Goal: Information Seeking & Learning: Check status

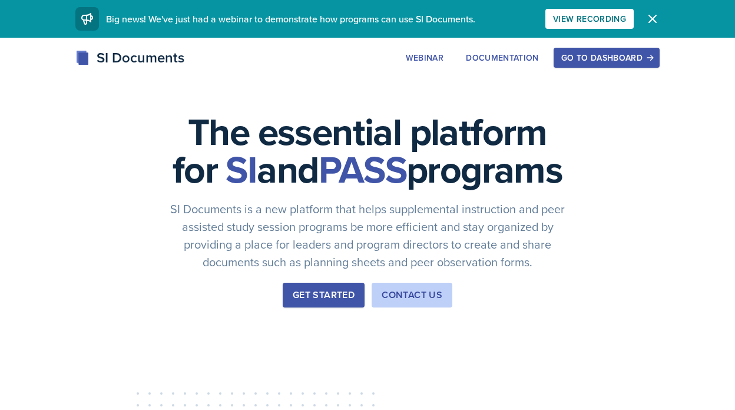
click at [607, 58] on div "Go to Dashboard" at bounding box center [606, 57] width 91 height 9
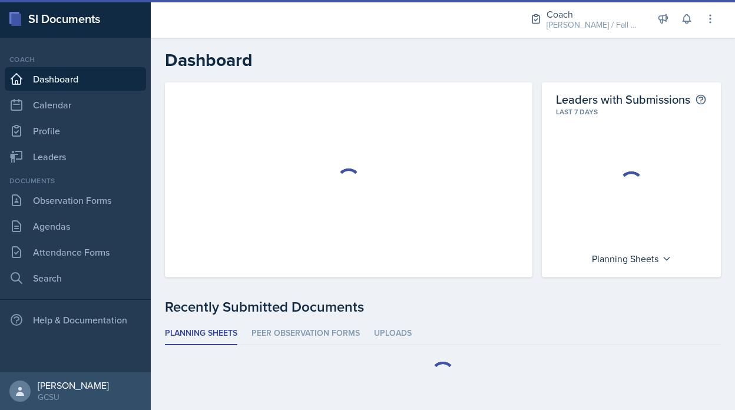
click at [618, 34] on div "Coach BECK / Fall 2025 Coach BECK / Fall 2025 Coach New Coach Spring 25 / Sprin…" at bounding box center [615, 19] width 203 height 38
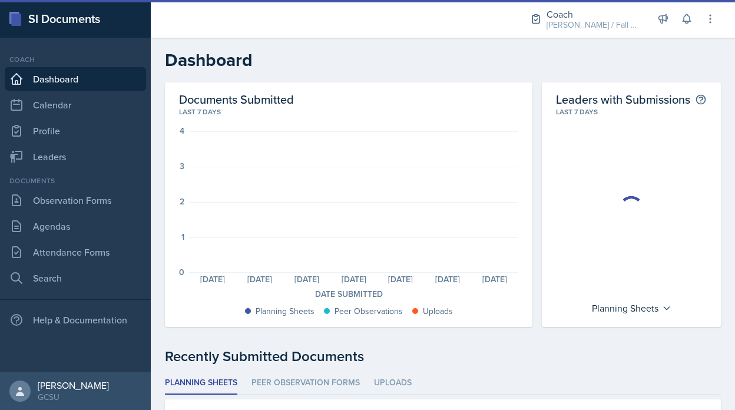
click at [698, 25] on div "Coach BECK / Fall 2025 Coach BECK / Fall 2025 Coach New Coach Spring 25 / Sprin…" at bounding box center [615, 19] width 203 height 38
click at [720, 19] on button at bounding box center [710, 18] width 21 height 21
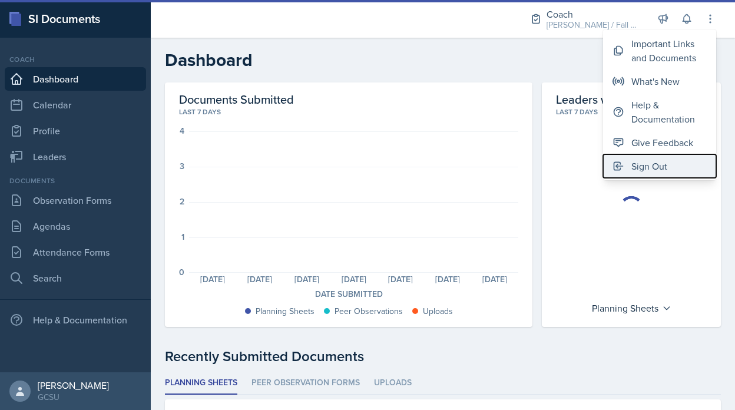
click at [658, 164] on div "Sign Out" at bounding box center [649, 166] width 36 height 14
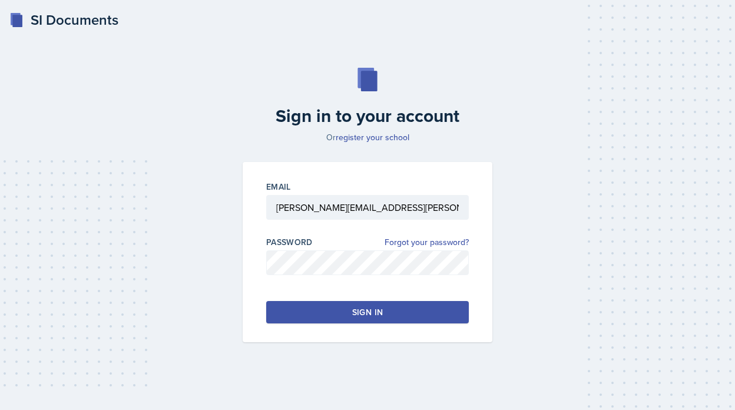
click at [383, 191] on div "Email" at bounding box center [367, 187] width 203 height 12
click at [307, 212] on input "[PERSON_NAME][EMAIL_ADDRESS][PERSON_NAME][DOMAIN_NAME]" at bounding box center [367, 207] width 203 height 25
click at [274, 212] on input "[PERSON_NAME][EMAIL_ADDRESS][PERSON_NAME][DOMAIN_NAME]" at bounding box center [367, 207] width 203 height 25
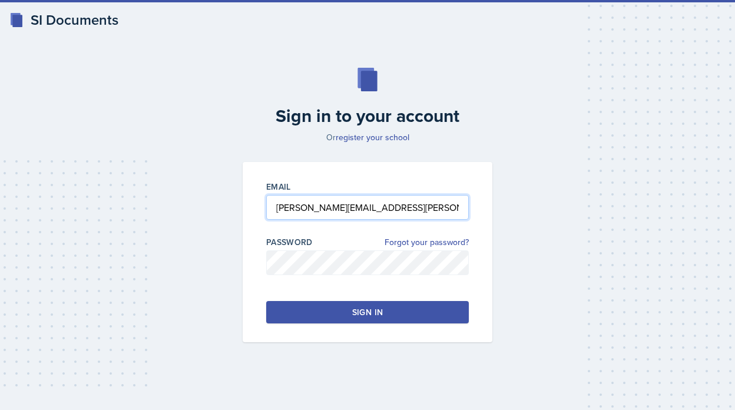
click at [274, 212] on input "[PERSON_NAME][EMAIL_ADDRESS][PERSON_NAME][DOMAIN_NAME]" at bounding box center [367, 207] width 203 height 25
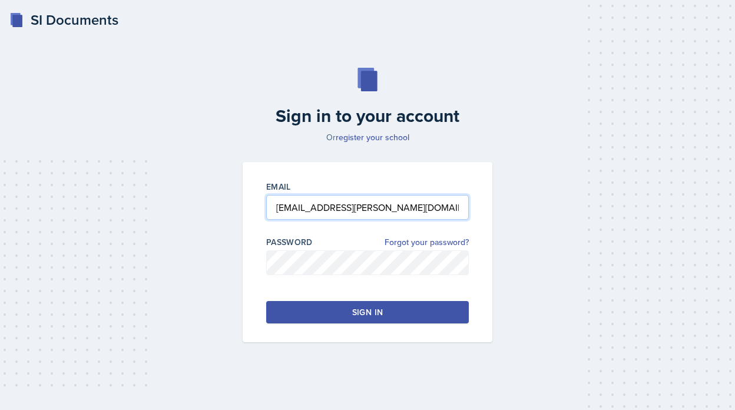
click at [326, 209] on input "summer.halseth@bobcats.gcsu.edu" at bounding box center [367, 207] width 203 height 25
click at [359, 318] on button "Sign in" at bounding box center [367, 312] width 203 height 22
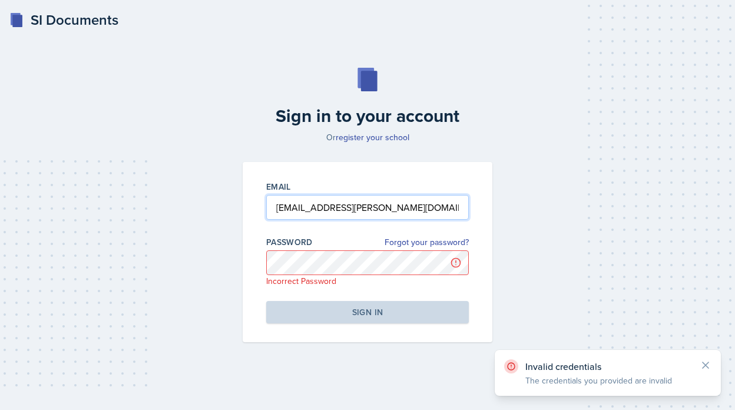
click at [293, 216] on input "summer.morse@bobcats.gcsu.edu" at bounding box center [367, 207] width 203 height 25
click at [292, 209] on input "summer.morse@bobcats.gcsu.edu" at bounding box center [367, 207] width 203 height 25
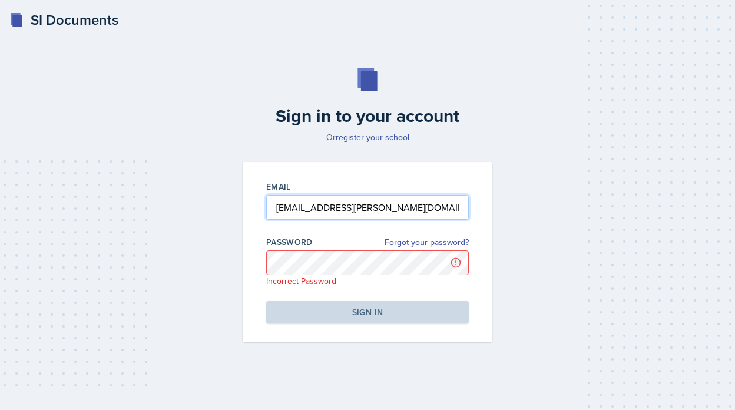
click at [321, 211] on input "romanee.morse@bobcats.gcsu.edu" at bounding box center [367, 207] width 203 height 25
click at [330, 211] on input "romanee.morse@bobcats.gcsu.edu" at bounding box center [367, 207] width 203 height 25
type input "romanee.murillo@bobcats.gcsu.edu"
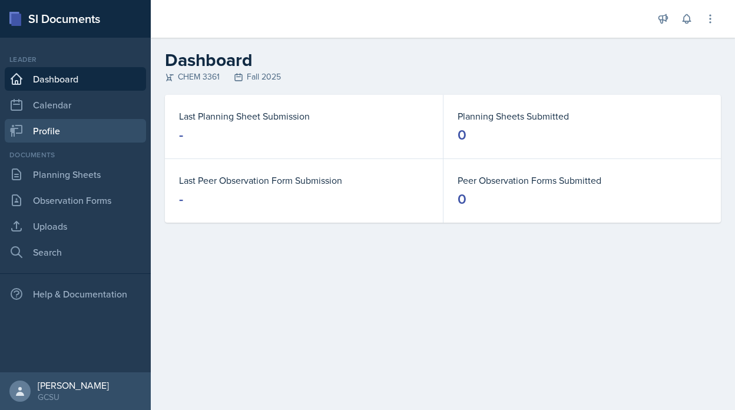
click at [78, 124] on link "Profile" at bounding box center [75, 131] width 141 height 24
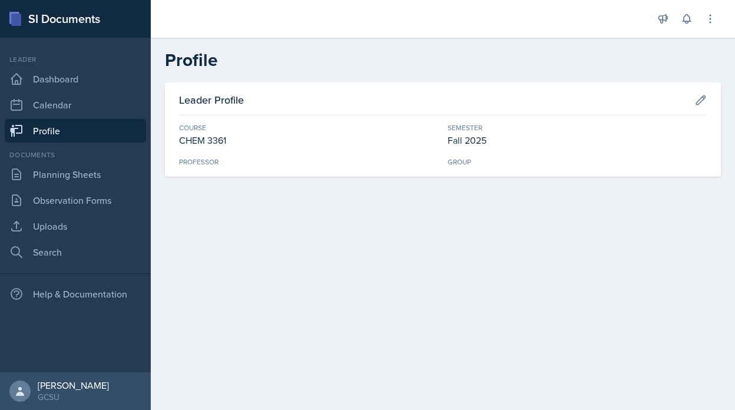
click at [702, 110] on div "Leader Profile" at bounding box center [443, 104] width 528 height 24
click at [702, 102] on icon at bounding box center [701, 100] width 12 height 12
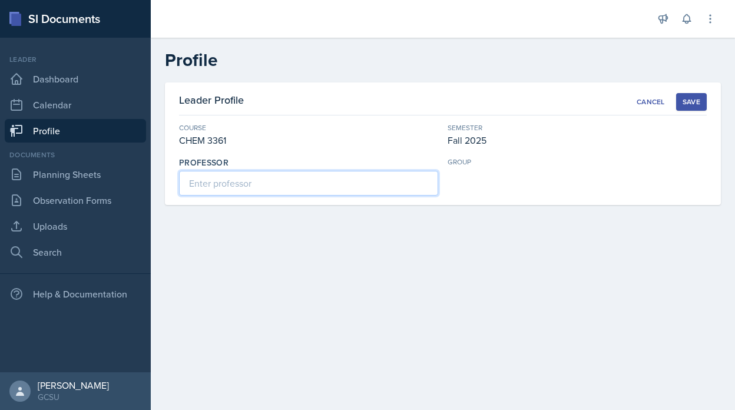
click at [332, 181] on input at bounding box center [308, 183] width 259 height 25
click at [611, 164] on div "group" at bounding box center [577, 162] width 259 height 11
click at [677, 105] on button "Save" at bounding box center [691, 102] width 31 height 18
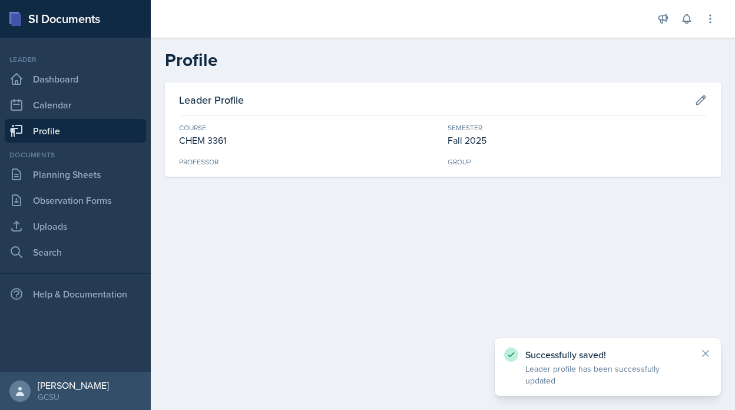
click at [474, 239] on main "Profile Leader Profile Course CHEM 3361 Semester Fall 2025 Professor Group" at bounding box center [443, 224] width 584 height 372
click at [47, 101] on link "Calendar" at bounding box center [75, 105] width 141 height 24
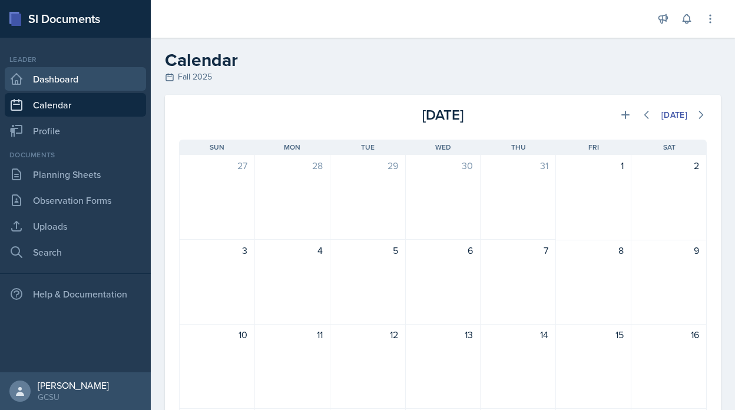
click at [46, 85] on link "Dashboard" at bounding box center [75, 79] width 141 height 24
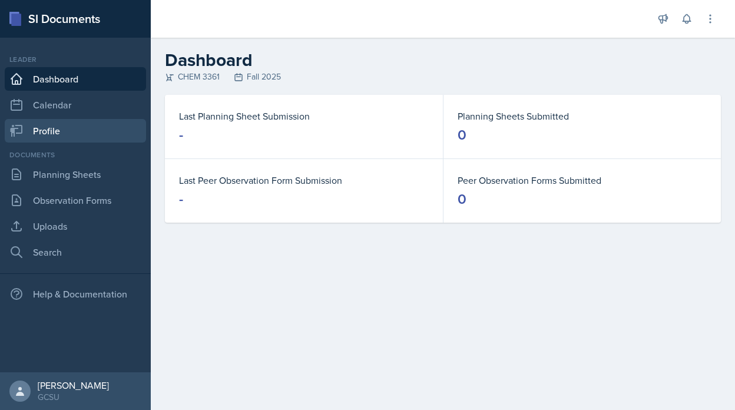
click at [58, 131] on link "Profile" at bounding box center [75, 131] width 141 height 24
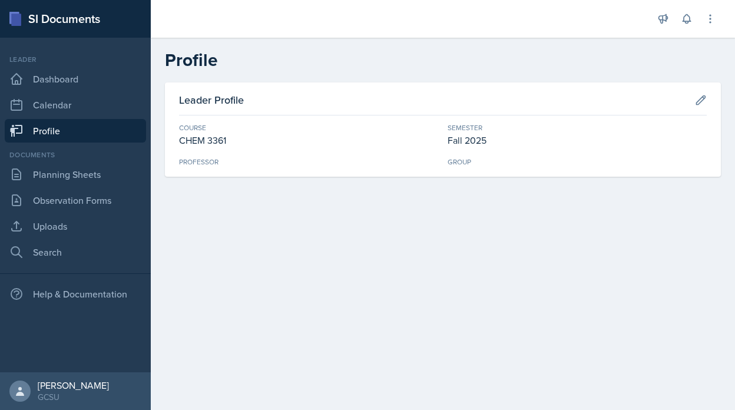
click at [711, 31] on div "Announcements SI Leader Training! Jan 11th, 2025 4:11 PM We are so excited to k…" at bounding box center [686, 19] width 59 height 38
click at [711, 20] on icon at bounding box center [710, 19] width 12 height 12
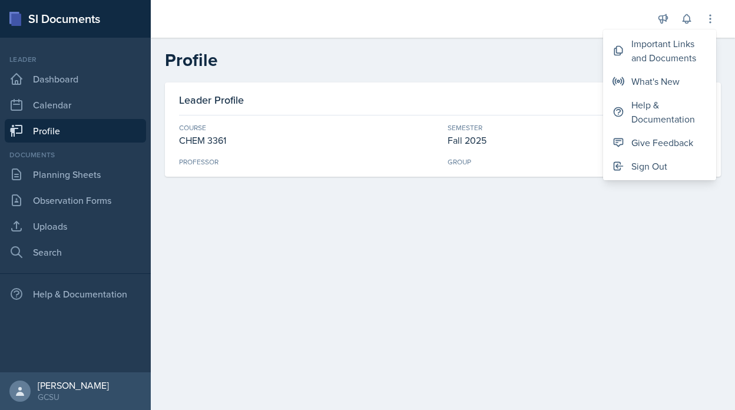
click at [518, 89] on div "Leader Profile Course CHEM 3361 Semester Fall 2025 Professor Group" at bounding box center [443, 129] width 556 height 94
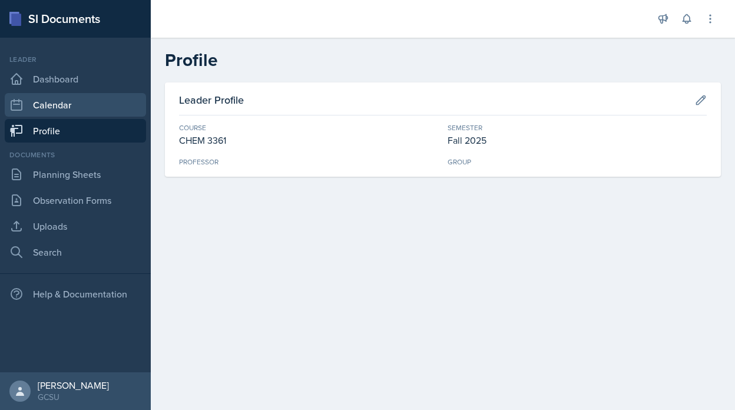
click at [45, 108] on link "Calendar" at bounding box center [75, 105] width 141 height 24
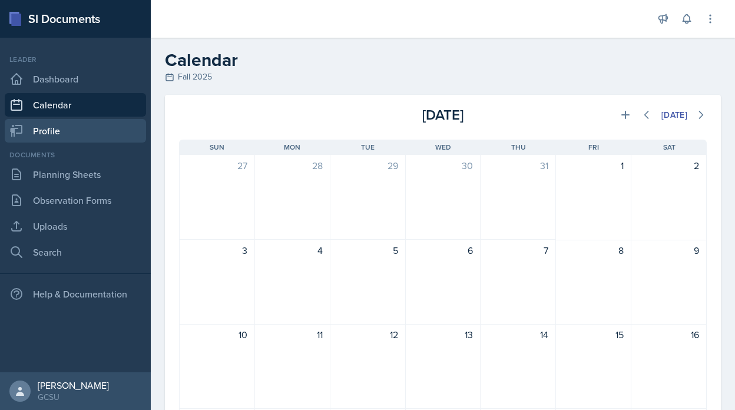
click at [67, 139] on link "Profile" at bounding box center [75, 131] width 141 height 24
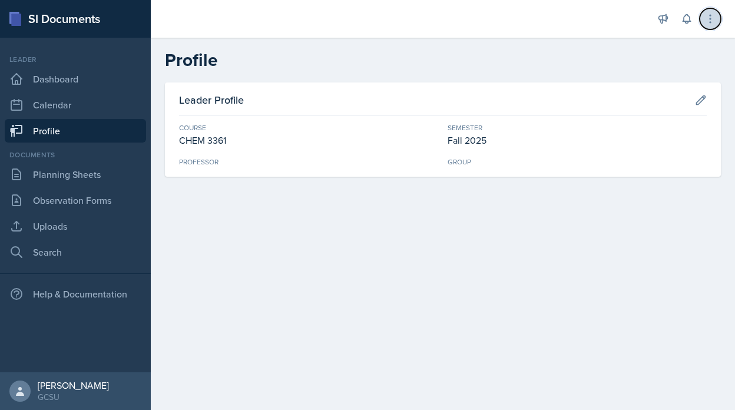
click at [718, 21] on button at bounding box center [710, 18] width 21 height 21
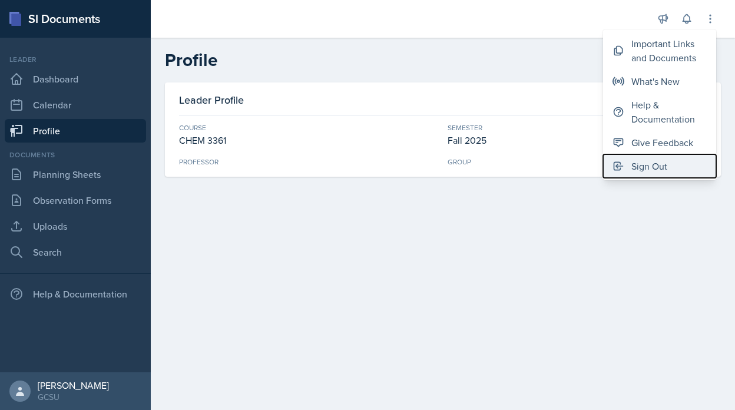
click at [662, 158] on button "Sign Out" at bounding box center [659, 166] width 113 height 24
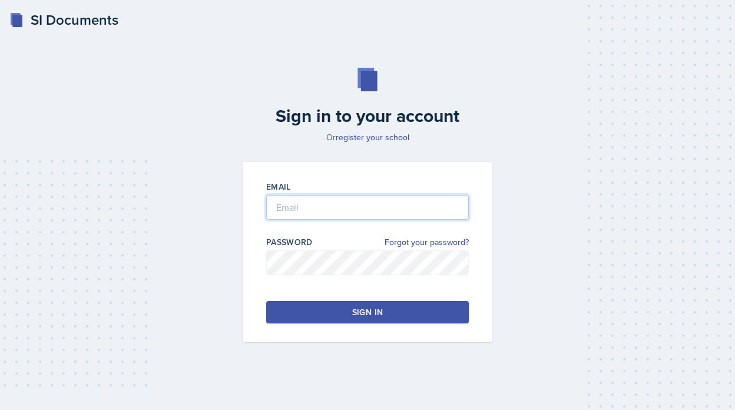
type input "avery.halseth@bobcats.gcsu.edu"
click at [309, 203] on input "avery.halseth@bobcats.gcsu.edu" at bounding box center [367, 207] width 203 height 25
click at [315, 314] on button "Sign in" at bounding box center [367, 312] width 203 height 22
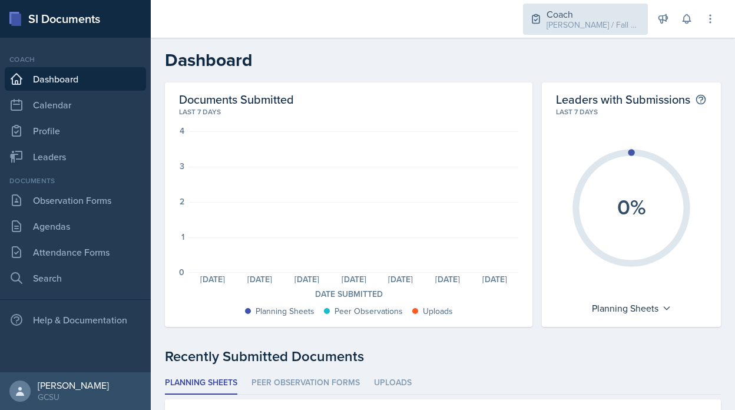
click at [592, 25] on div "[PERSON_NAME] / Fall 2025" at bounding box center [594, 25] width 94 height 12
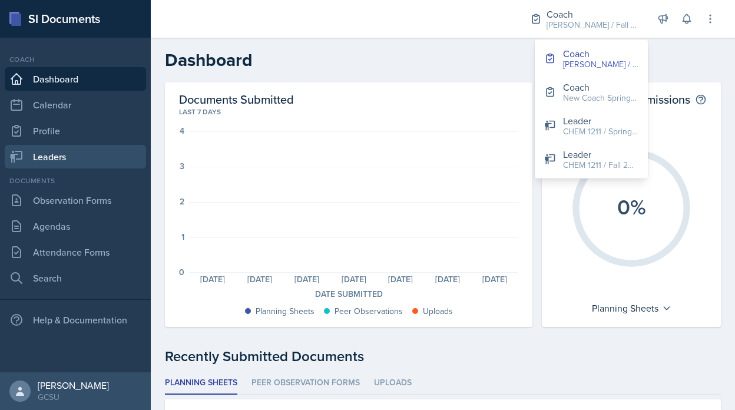
click at [69, 166] on link "Leaders" at bounding box center [75, 157] width 141 height 24
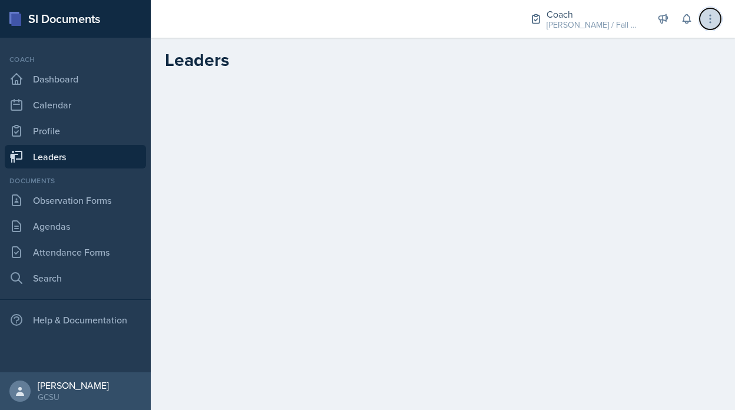
click at [713, 19] on icon at bounding box center [710, 19] width 12 height 12
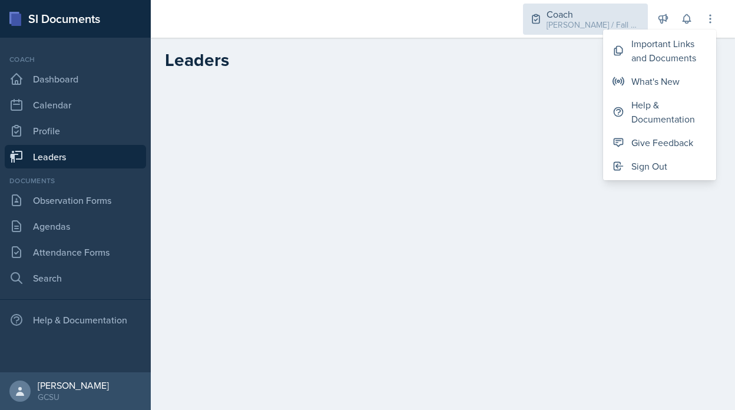
click at [542, 22] on icon at bounding box center [536, 19] width 12 height 12
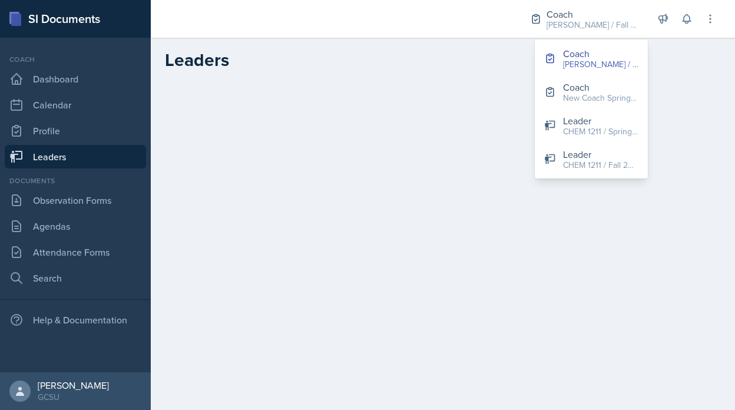
click at [340, 136] on main "Leaders" at bounding box center [443, 224] width 584 height 372
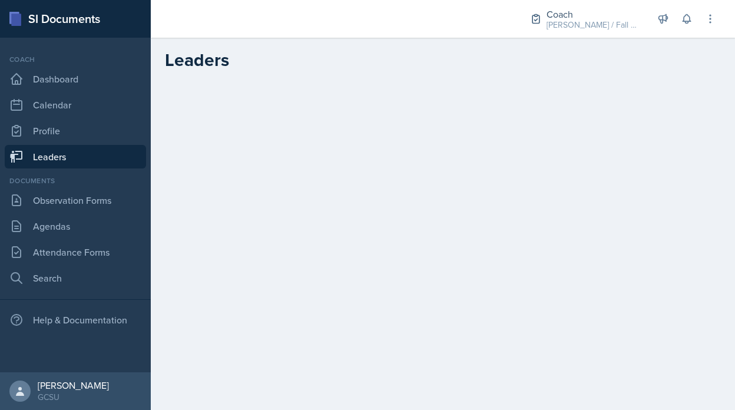
click at [718, 30] on div "Coach BECK / Fall 2025 Coach BECK / Fall 2025 Coach New Coach Spring 25 / Sprin…" at bounding box center [443, 19] width 584 height 38
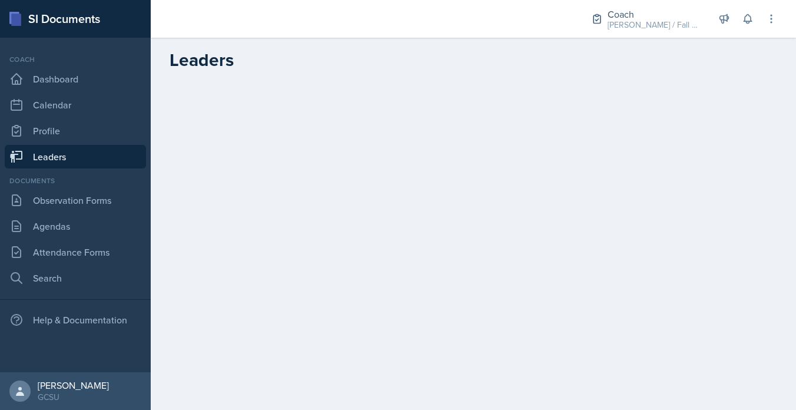
click at [638, 35] on div "Coach BECK / Fall 2025 Coach BECK / Fall 2025 Coach New Coach Spring 25 / Sprin…" at bounding box center [676, 19] width 203 height 38
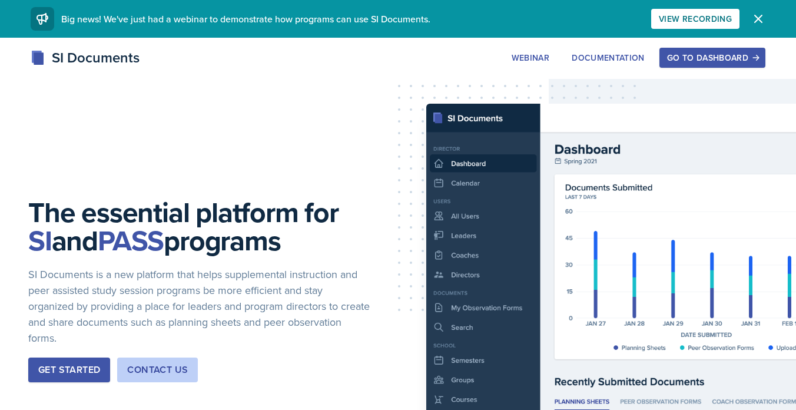
click at [740, 57] on div "Go to Dashboard" at bounding box center [712, 57] width 91 height 9
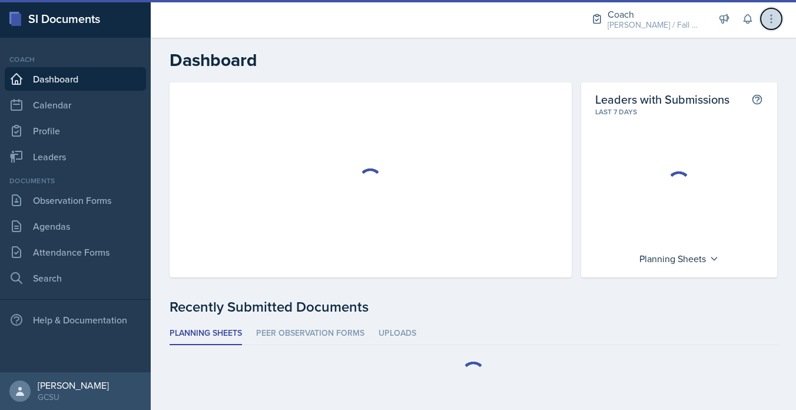
click at [769, 29] on button at bounding box center [771, 18] width 21 height 21
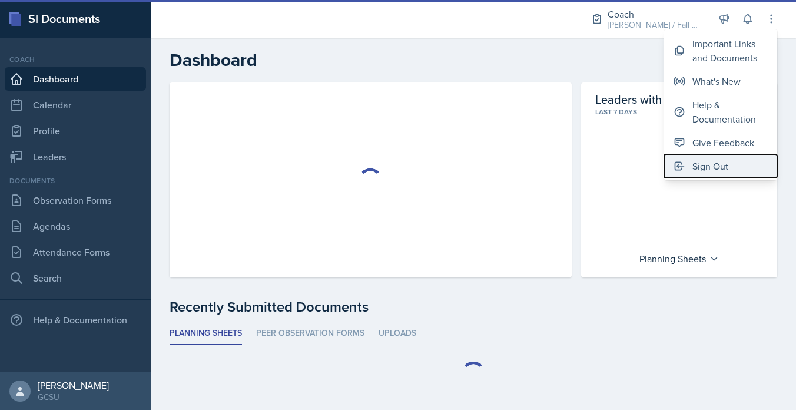
click at [703, 167] on div "Sign Out" at bounding box center [711, 166] width 36 height 14
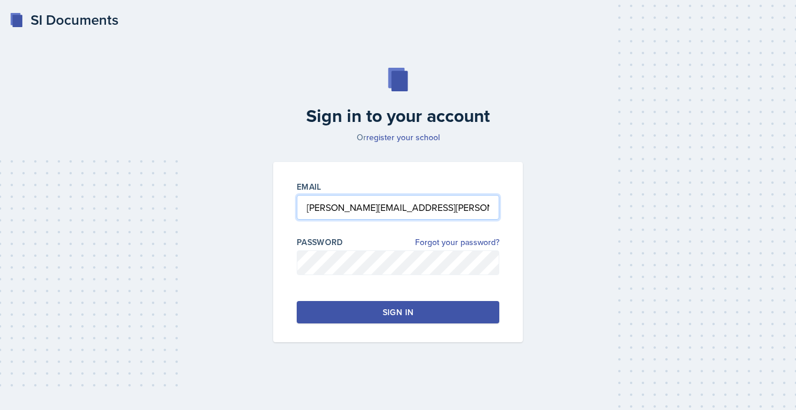
click at [330, 204] on input "[PERSON_NAME][EMAIL_ADDRESS][PERSON_NAME][DOMAIN_NAME]" at bounding box center [398, 207] width 203 height 25
click at [316, 206] on input "[PERSON_NAME][EMAIL_ADDRESS][PERSON_NAME][DOMAIN_NAME]" at bounding box center [398, 207] width 203 height 25
click at [350, 210] on input "[EMAIL_ADDRESS][PERSON_NAME][DOMAIN_NAME]" at bounding box center [398, 207] width 203 height 25
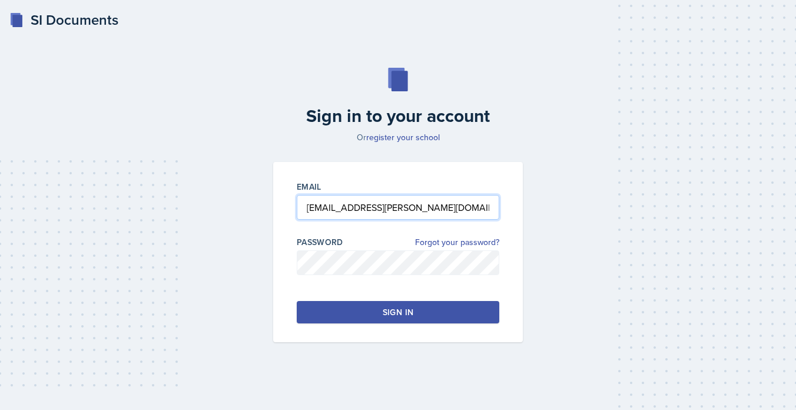
type input "[EMAIL_ADDRESS][PERSON_NAME][DOMAIN_NAME]"
click at [363, 320] on button "Sign in" at bounding box center [398, 312] width 203 height 22
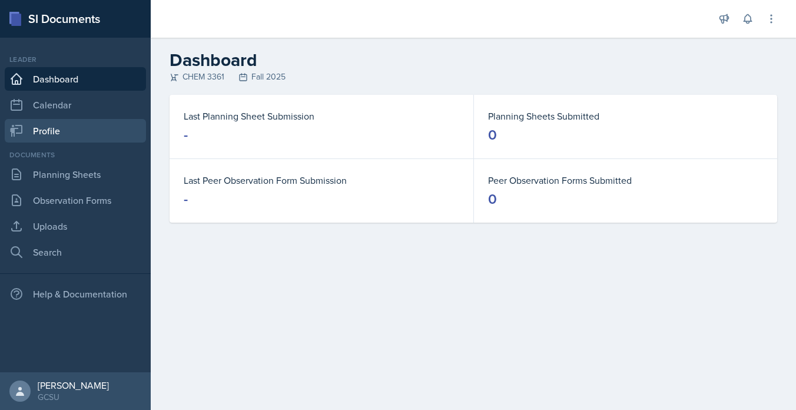
click at [51, 141] on link "Profile" at bounding box center [75, 131] width 141 height 24
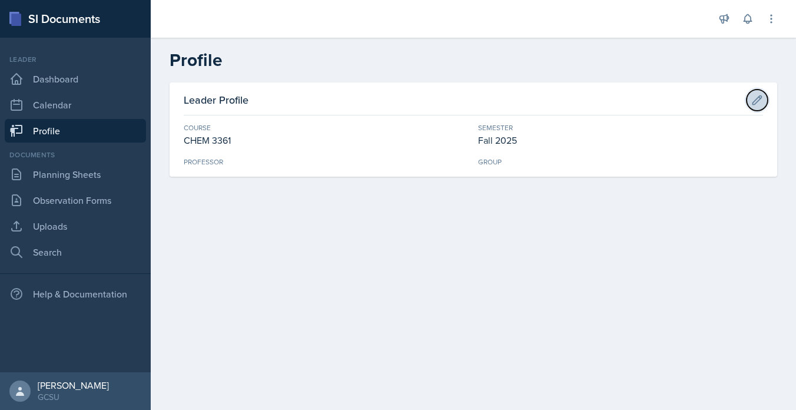
click at [756, 97] on icon at bounding box center [757, 100] width 12 height 12
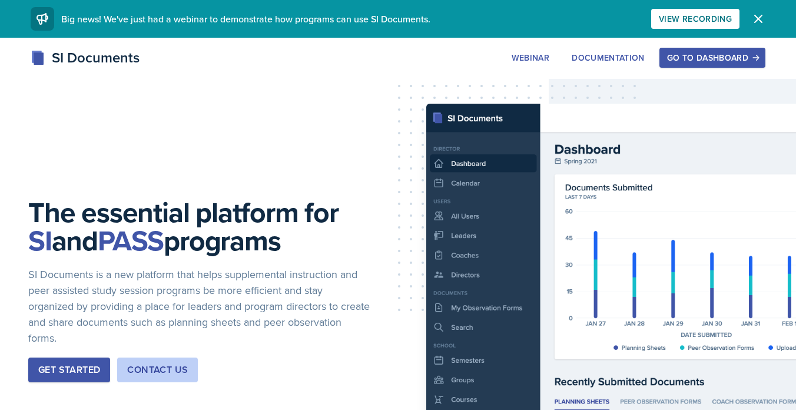
click at [736, 53] on div "Go to Dashboard" at bounding box center [712, 57] width 91 height 9
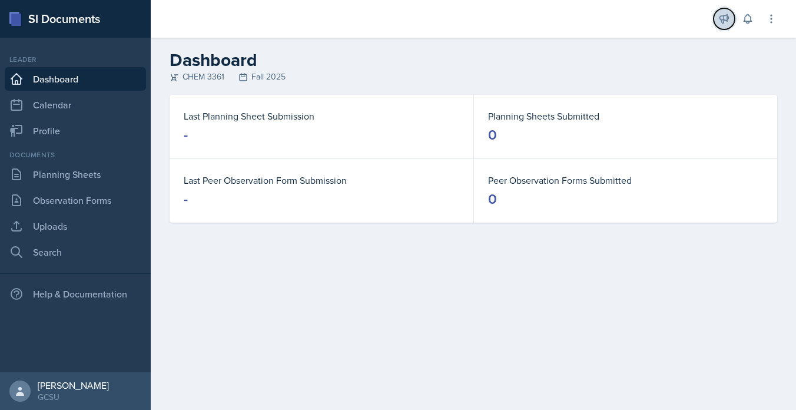
click at [726, 25] on button at bounding box center [724, 18] width 21 height 21
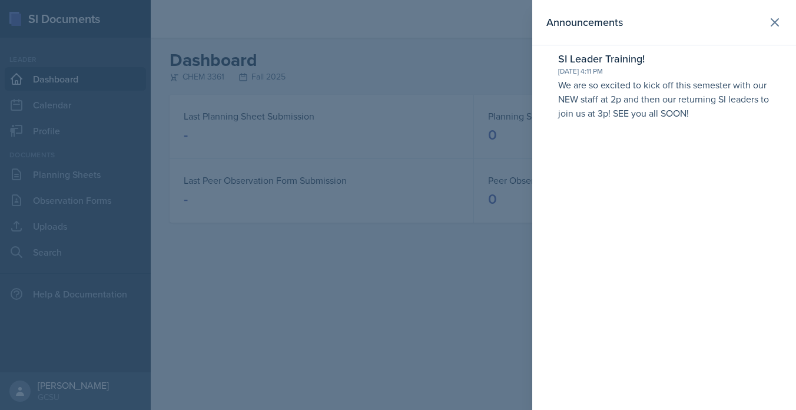
click at [182, 153] on div at bounding box center [398, 205] width 796 height 410
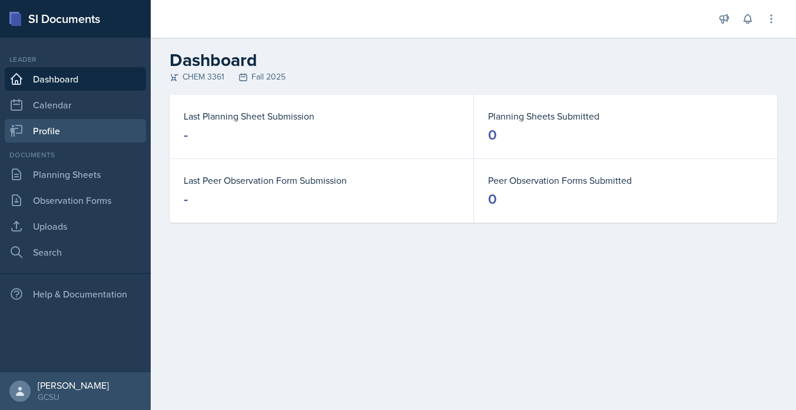
click at [86, 120] on link "Profile" at bounding box center [75, 131] width 141 height 24
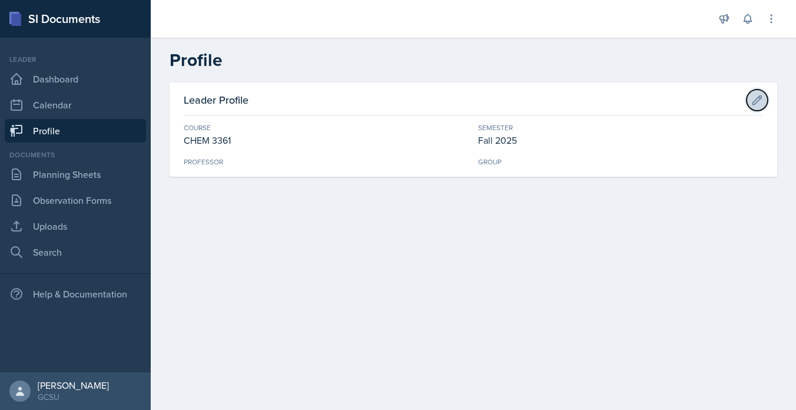
click at [759, 107] on button at bounding box center [757, 100] width 21 height 21
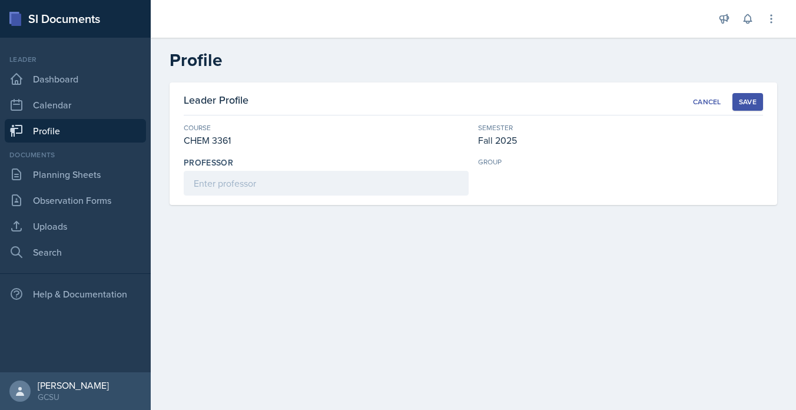
click at [743, 106] on div "Save" at bounding box center [748, 101] width 18 height 9
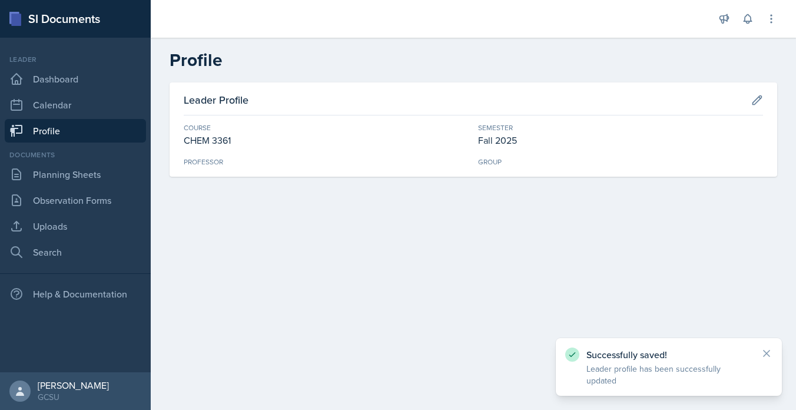
click at [784, 16] on div "Announcements SI Leader Training! Jan 11th, 2025 4:11 PM We are so excited to k…" at bounding box center [473, 19] width 645 height 38
click at [776, 16] on icon at bounding box center [772, 19] width 12 height 12
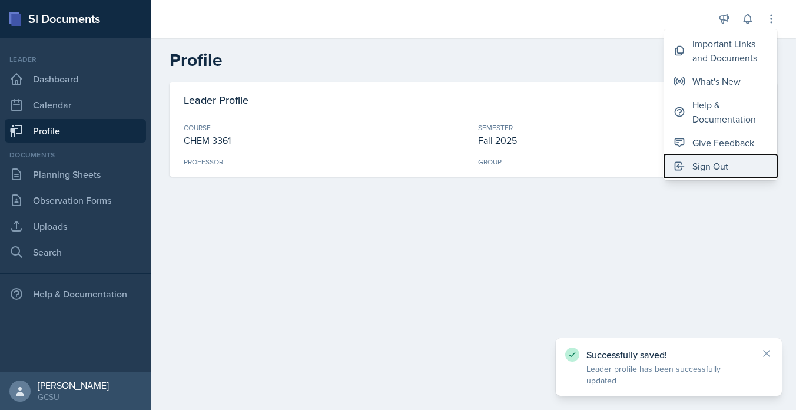
click at [709, 160] on div "Sign Out" at bounding box center [711, 166] width 36 height 14
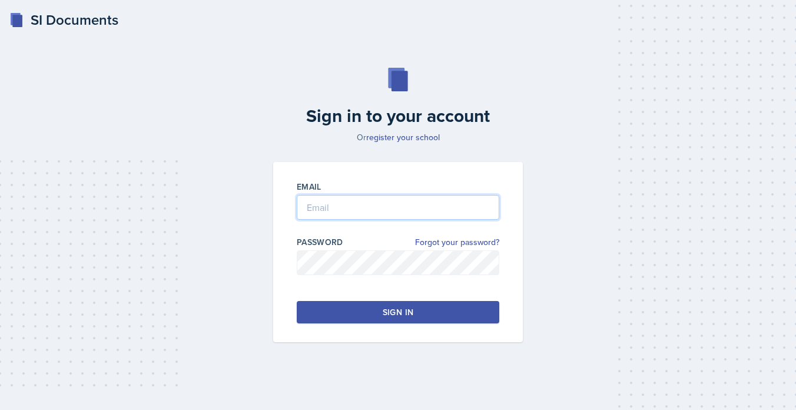
type input "avery.halseth@bobcats.gcsu.edu"
click at [396, 217] on input "avery.halseth@bobcats.gcsu.edu" at bounding box center [398, 207] width 203 height 25
drag, startPoint x: 353, startPoint y: 292, endPoint x: 353, endPoint y: 300, distance: 8.2
click at [353, 292] on div "Email avery.halseth@bobcats.gcsu.edu Password Forgot your password? Sign in" at bounding box center [398, 252] width 250 height 180
click at [353, 310] on button "Sign in" at bounding box center [398, 312] width 203 height 22
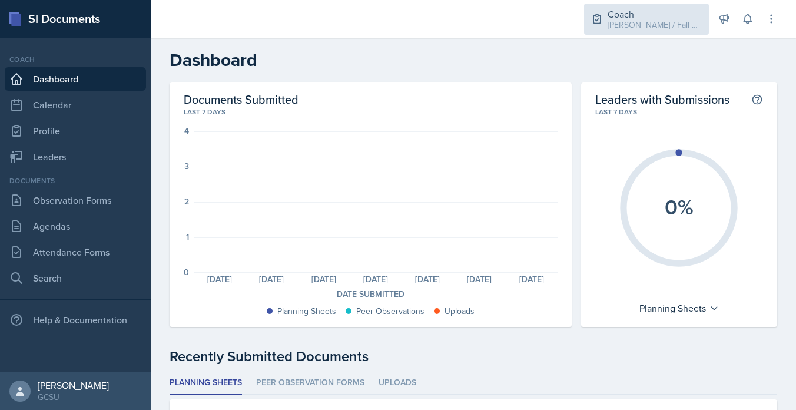
click at [640, 25] on div "Coach BECK / Fall 2025" at bounding box center [646, 19] width 125 height 31
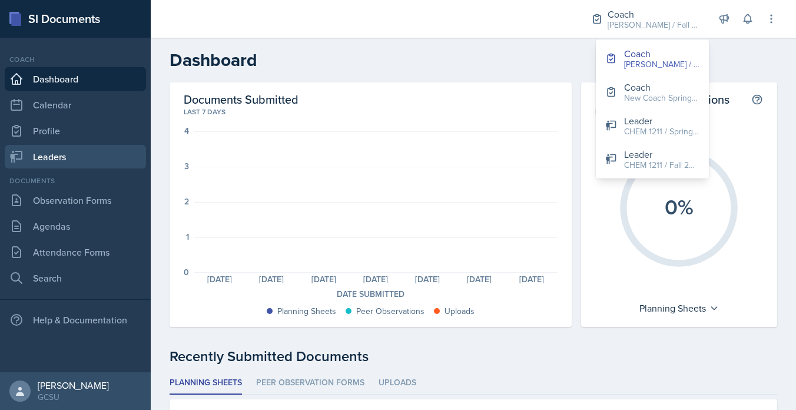
click at [46, 163] on link "Leaders" at bounding box center [75, 157] width 141 height 24
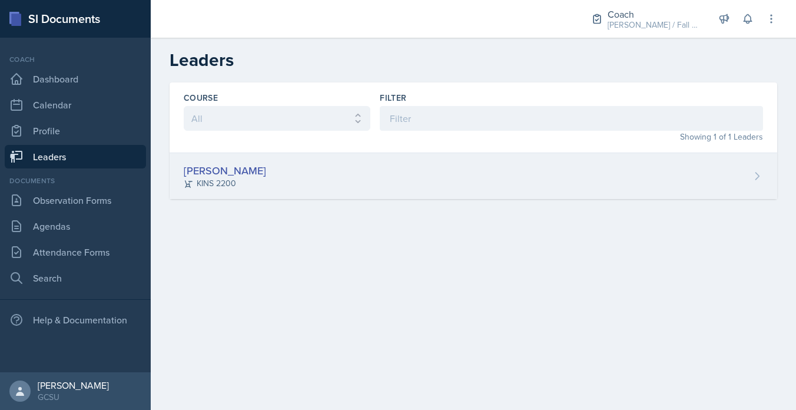
click at [251, 191] on div "Mallory Bates KINS 2200" at bounding box center [474, 176] width 608 height 46
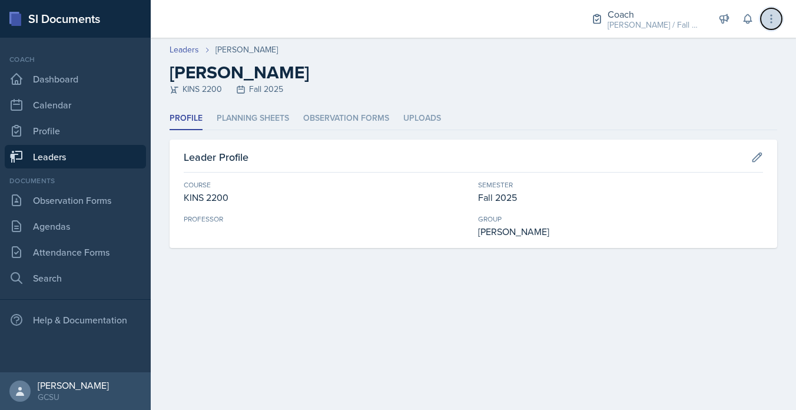
click at [773, 24] on icon at bounding box center [772, 19] width 12 height 12
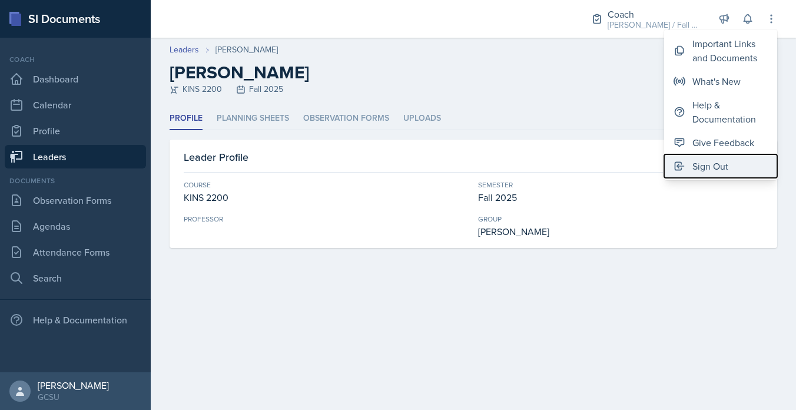
click at [698, 160] on div "Sign Out" at bounding box center [711, 166] width 36 height 14
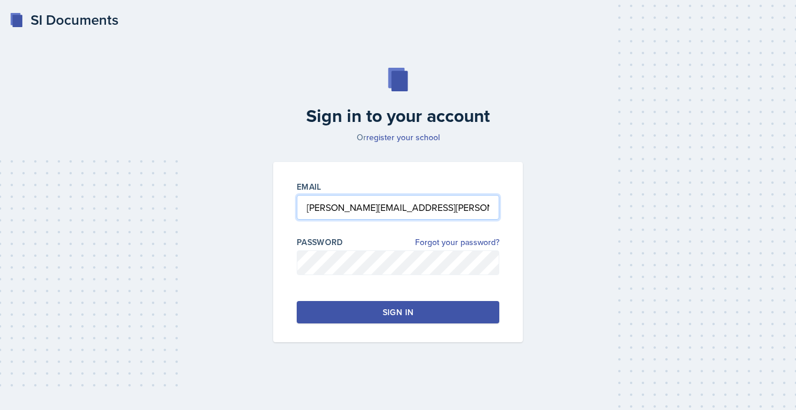
click at [408, 195] on input "avery.halseth@bobcats.gcsu.edu" at bounding box center [398, 207] width 203 height 25
click at [311, 202] on input "avery.halseth@bobcats.gcsu.edu" at bounding box center [398, 207] width 203 height 25
click at [352, 210] on input "romanee.halseth@bobcats.gcsu.edu" at bounding box center [398, 207] width 203 height 25
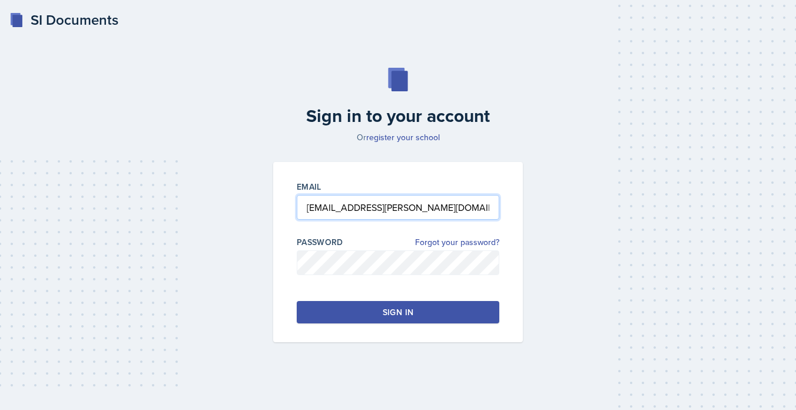
type input "romanee.murillo@bobcats.gcsu.edu"
click at [371, 303] on button "Sign in" at bounding box center [398, 312] width 203 height 22
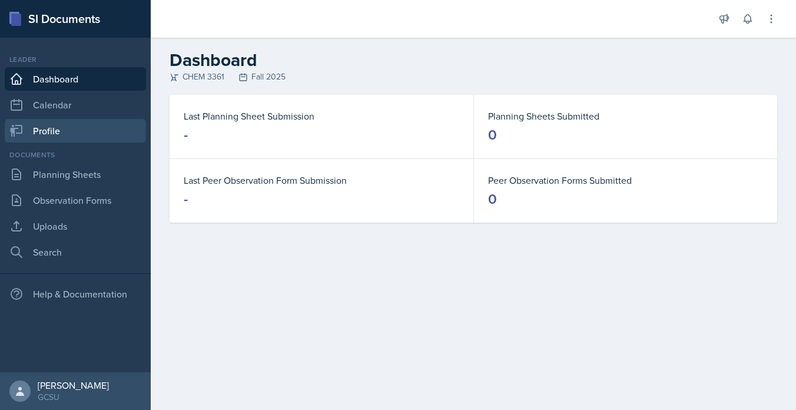
click at [98, 136] on link "Profile" at bounding box center [75, 131] width 141 height 24
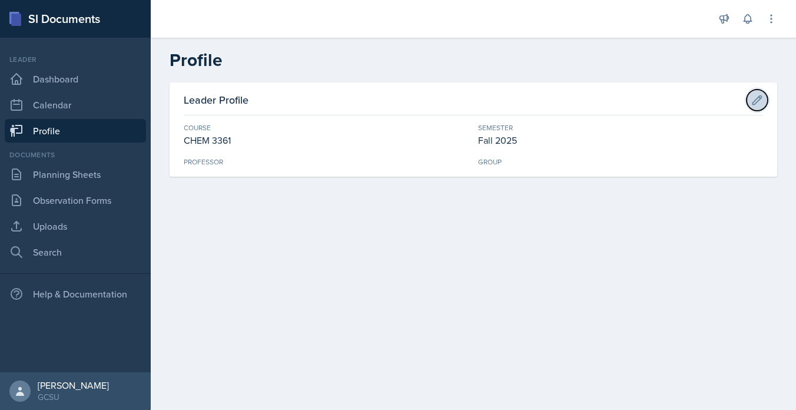
click at [759, 96] on icon at bounding box center [757, 99] width 9 height 9
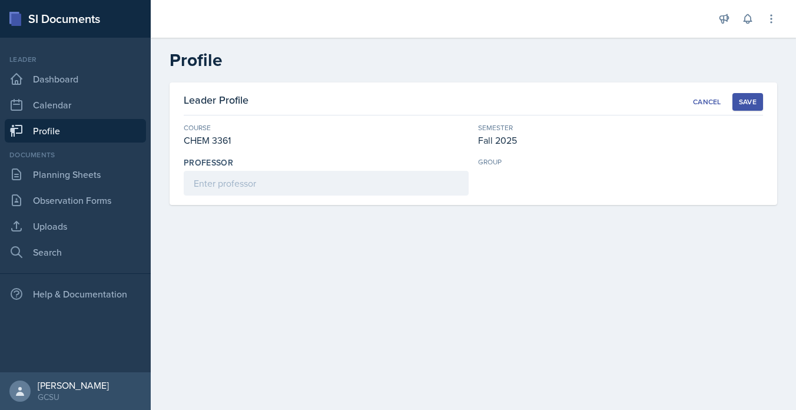
click at [502, 174] on div "group" at bounding box center [620, 176] width 285 height 39
click at [371, 183] on input at bounding box center [326, 183] width 285 height 25
type input "Gamage"
click at [745, 108] on button "Save" at bounding box center [748, 102] width 31 height 18
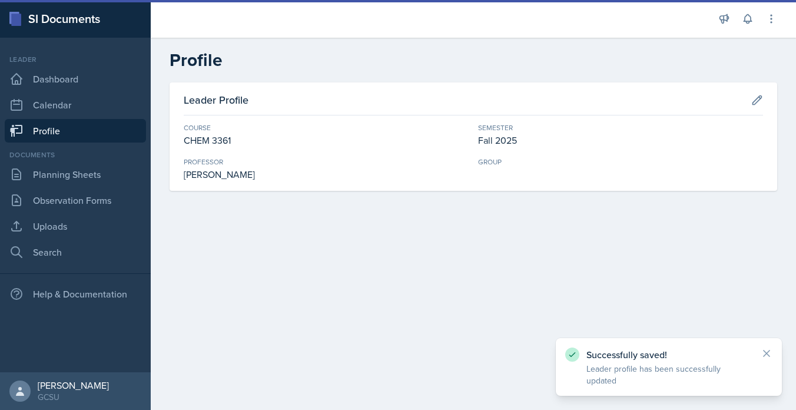
click at [509, 176] on div "Group" at bounding box center [620, 169] width 285 height 25
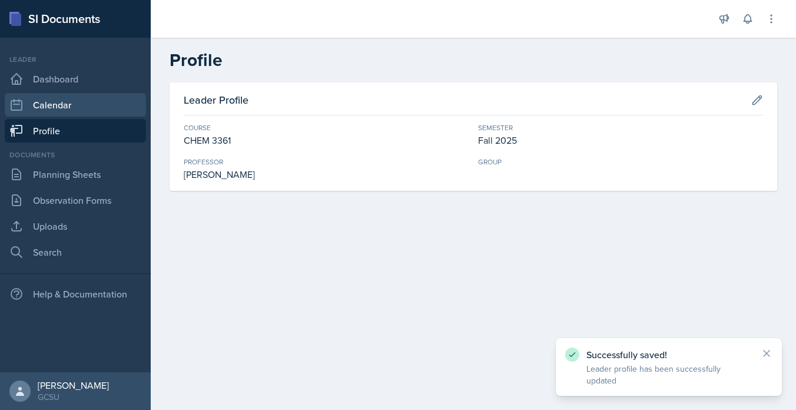
click at [78, 101] on link "Calendar" at bounding box center [75, 105] width 141 height 24
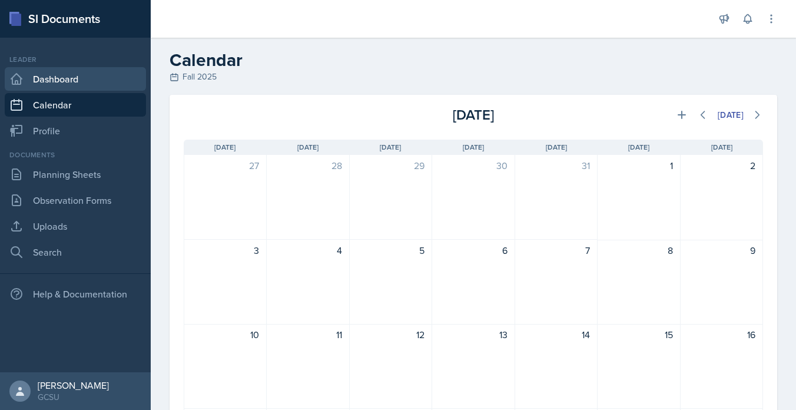
click at [78, 78] on link "Dashboard" at bounding box center [75, 79] width 141 height 24
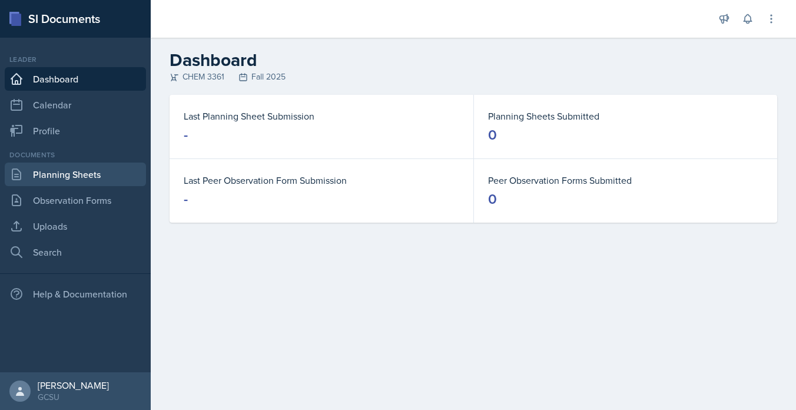
click at [81, 170] on link "Planning Sheets" at bounding box center [75, 175] width 141 height 24
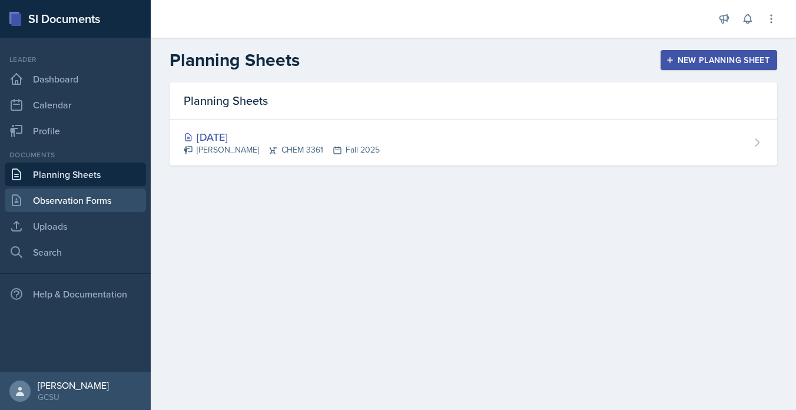
click at [75, 204] on link "Observation Forms" at bounding box center [75, 200] width 141 height 24
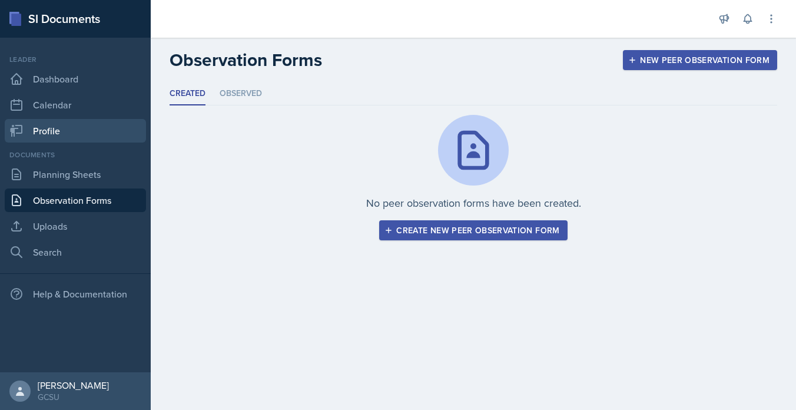
click at [77, 127] on link "Profile" at bounding box center [75, 131] width 141 height 24
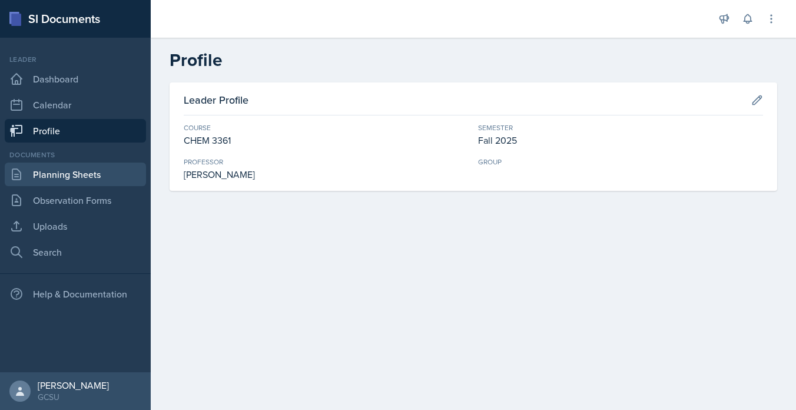
click at [77, 168] on link "Planning Sheets" at bounding box center [75, 175] width 141 height 24
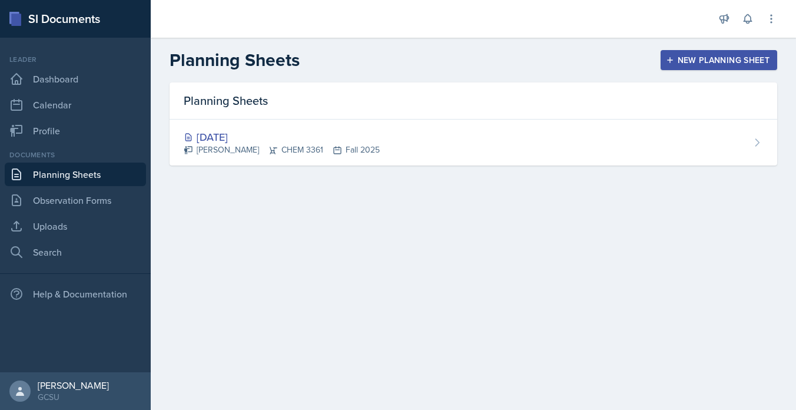
click at [77, 117] on div "Leader Dashboard Calendar Profile" at bounding box center [75, 98] width 141 height 88
click at [75, 98] on link "Calendar" at bounding box center [75, 105] width 141 height 24
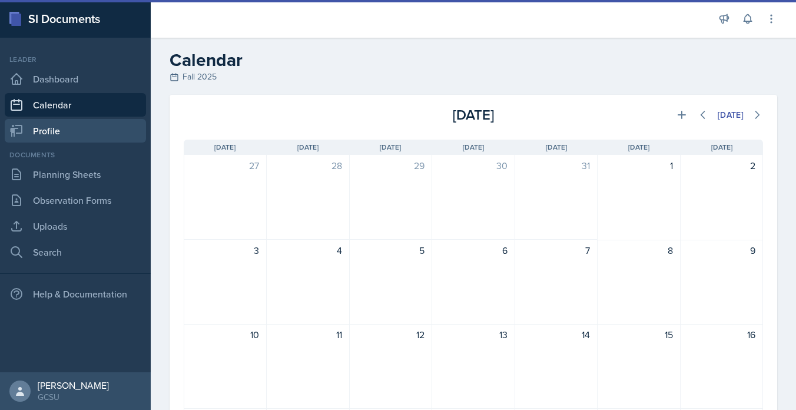
click at [74, 122] on link "Profile" at bounding box center [75, 131] width 141 height 24
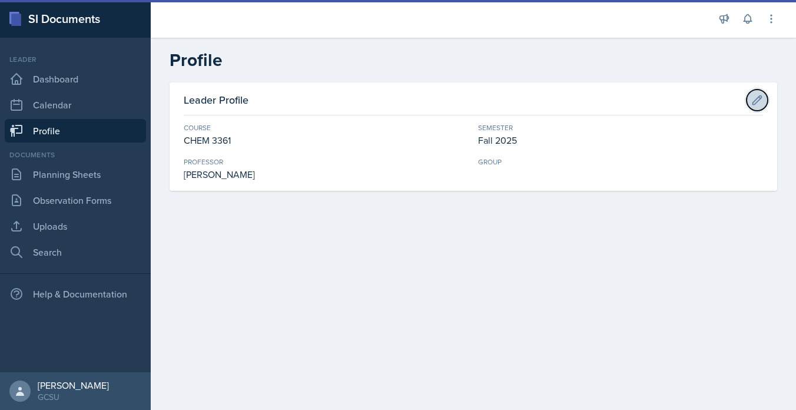
click at [755, 98] on icon at bounding box center [757, 100] width 12 height 12
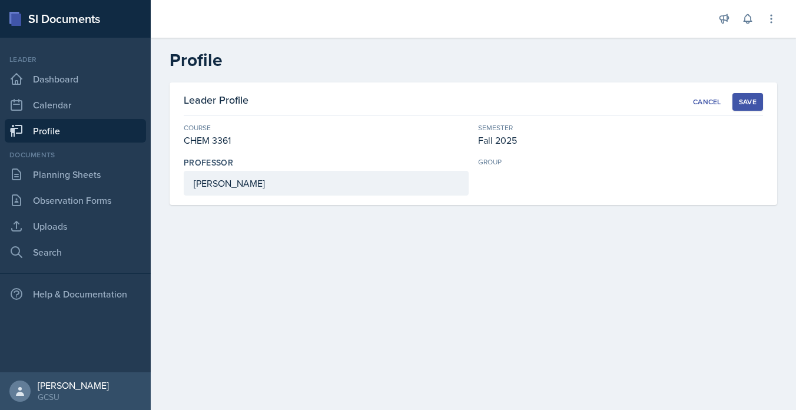
click at [487, 175] on div "group" at bounding box center [620, 176] width 285 height 39
click at [744, 91] on div "Leader Profile Cancel Save Course CHEM 3361 Semester Fall 2025 Professor Gamage…" at bounding box center [474, 143] width 608 height 123
click at [746, 101] on div "Save" at bounding box center [748, 101] width 18 height 9
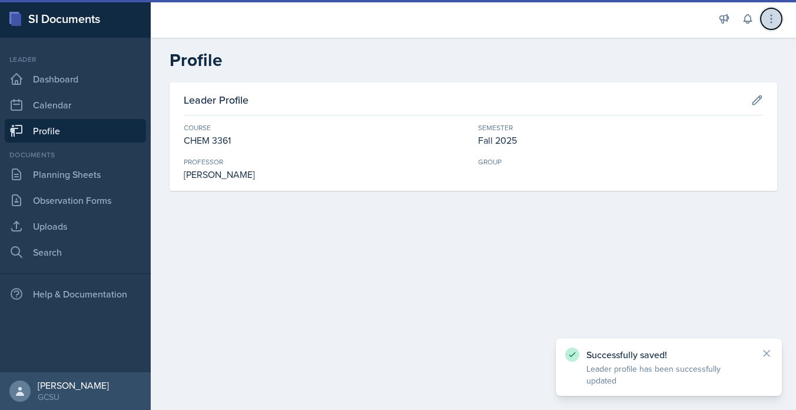
click at [769, 19] on icon at bounding box center [772, 19] width 12 height 12
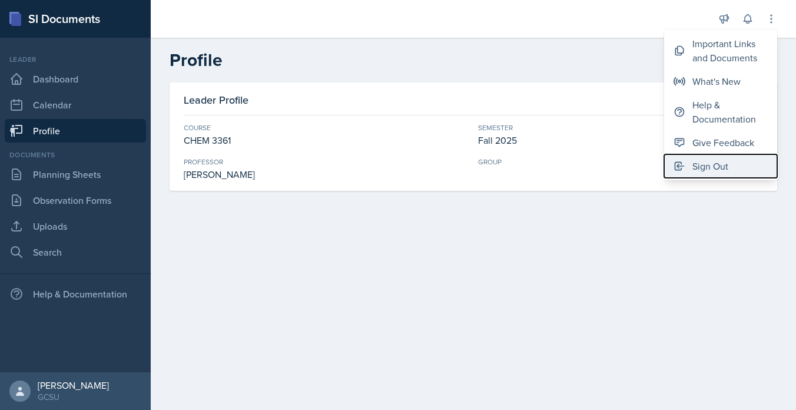
click at [716, 164] on div "Sign Out" at bounding box center [711, 166] width 36 height 14
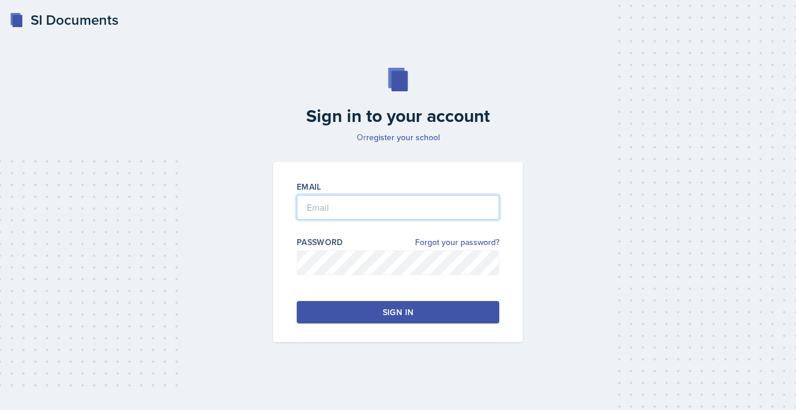
type input "avery.halseth@bobcats.gcsu.edu"
click at [346, 322] on button "Sign in" at bounding box center [398, 312] width 203 height 22
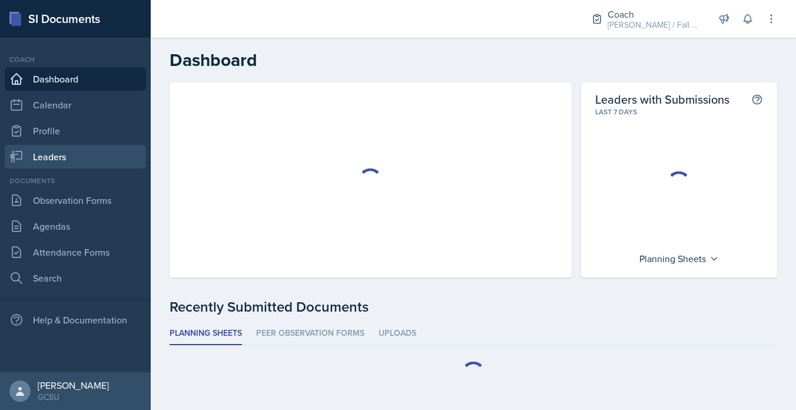
click at [84, 154] on link "Leaders" at bounding box center [75, 157] width 141 height 24
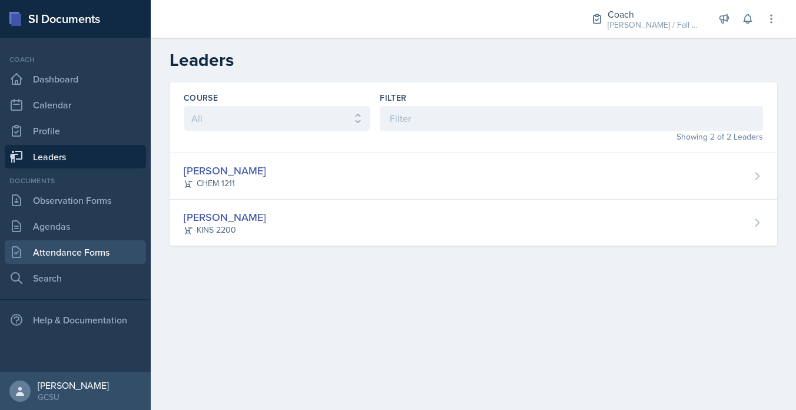
click at [118, 242] on link "Attendance Forms" at bounding box center [75, 252] width 141 height 24
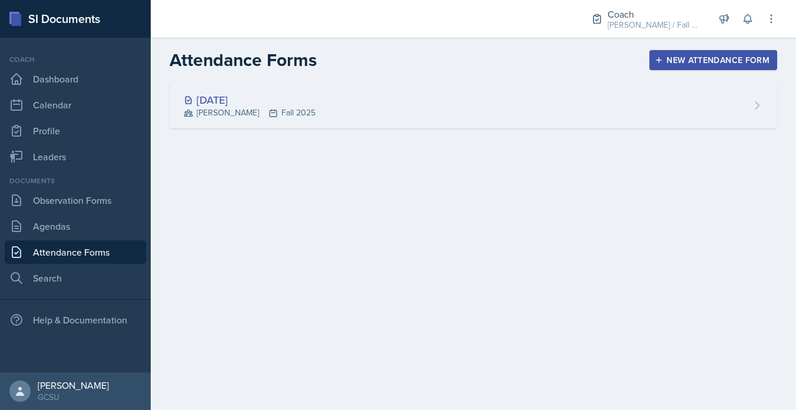
click at [259, 123] on div "Aug 18th, 2025 BECK Fall 2025" at bounding box center [474, 105] width 608 height 46
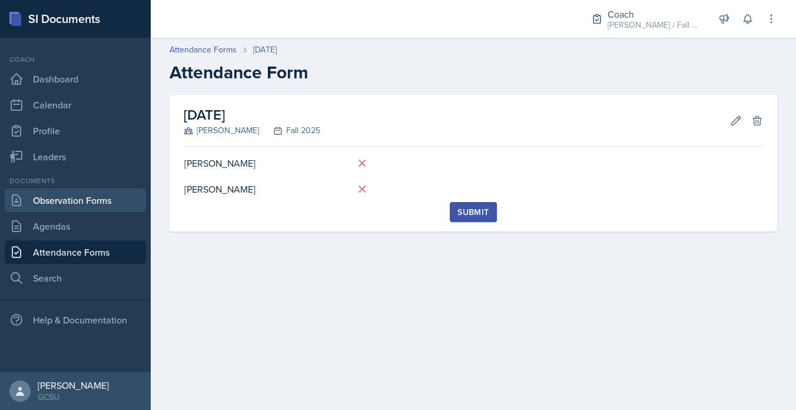
click at [48, 200] on link "Observation Forms" at bounding box center [75, 200] width 141 height 24
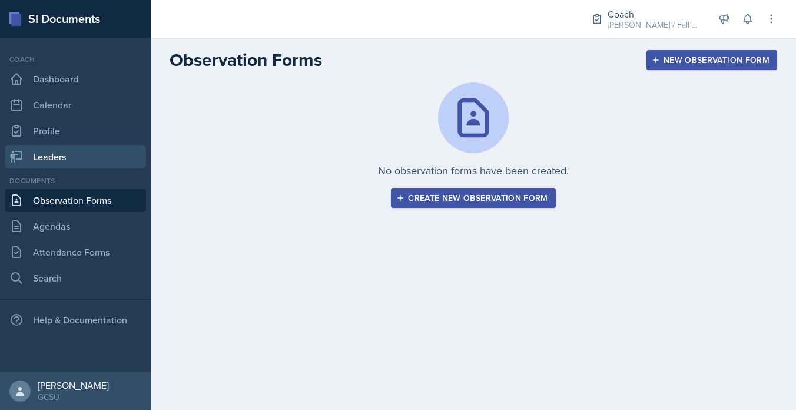
click at [58, 168] on link "Leaders" at bounding box center [75, 157] width 141 height 24
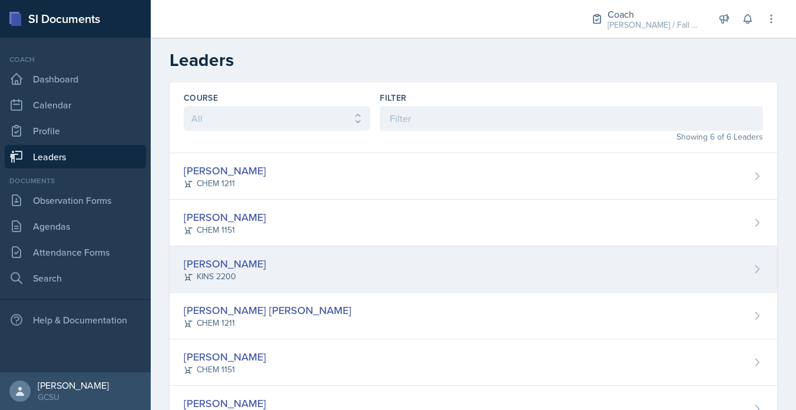
scroll to position [50, 0]
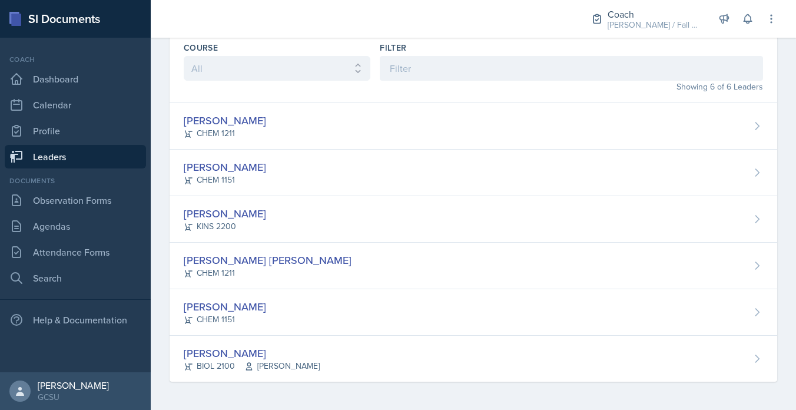
click at [203, 388] on div "Course All ACCT 3101 ACCT 3102 ASTR 1000 BIOL 1100 BIOL 1107 BIOL 1108 BIOL 112…" at bounding box center [473, 221] width 645 height 378
click at [84, 213] on div "Documents Observation Forms Agendas Attendance Forms Search" at bounding box center [75, 233] width 141 height 114
click at [87, 195] on link "Observation Forms" at bounding box center [75, 200] width 141 height 24
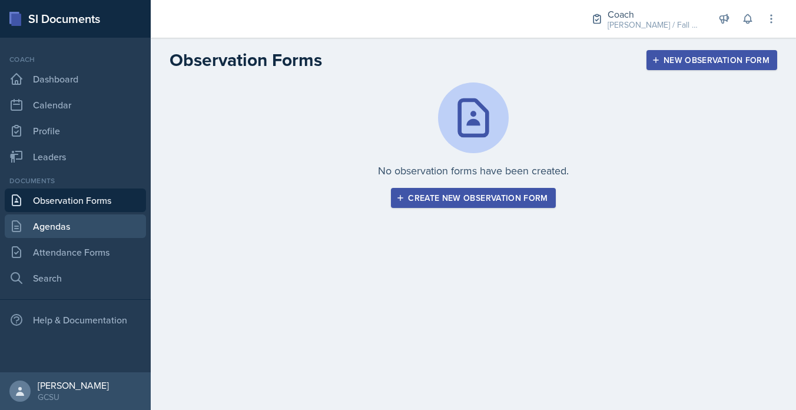
click at [85, 214] on link "Agendas" at bounding box center [75, 226] width 141 height 24
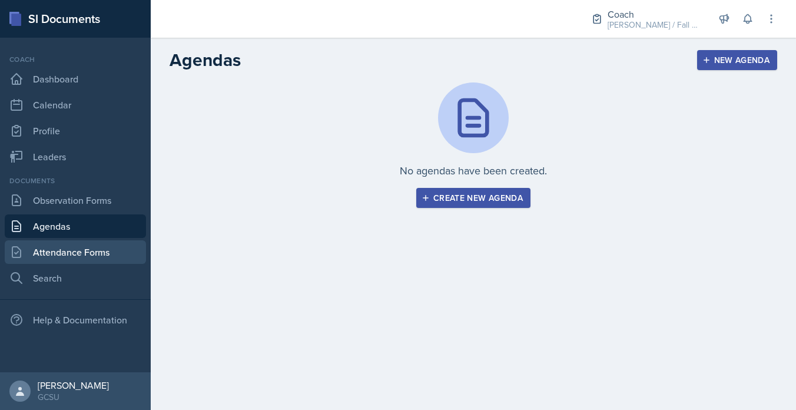
click at [104, 253] on link "Attendance Forms" at bounding box center [75, 252] width 141 height 24
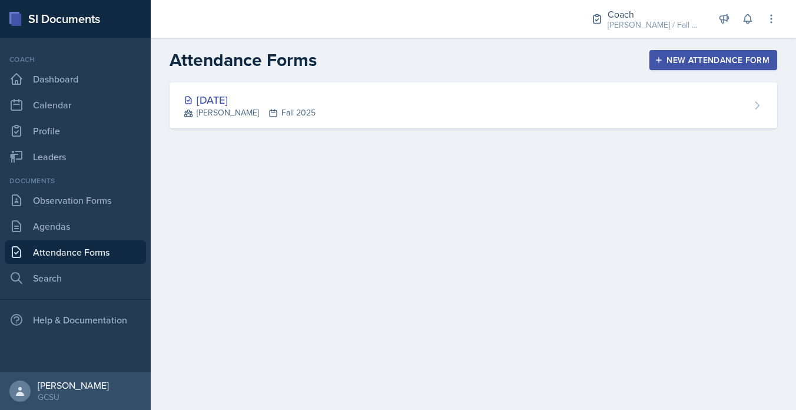
click at [307, 75] on header "Attendance Forms New Attendance Form" at bounding box center [473, 60] width 645 height 45
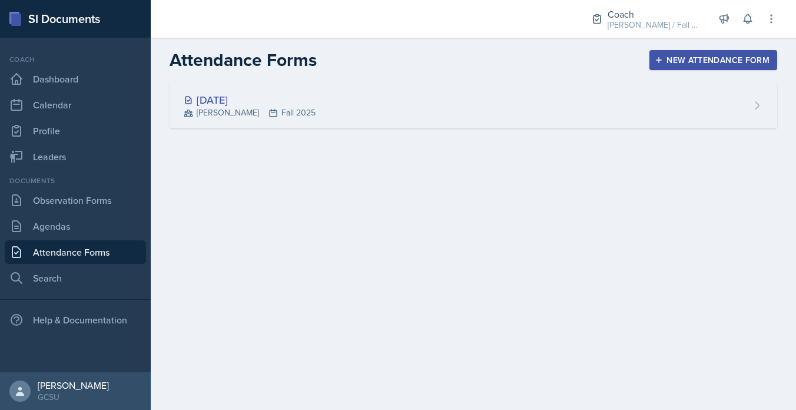
click at [294, 106] on div "Aug 18th, 2025 BECK Fall 2025" at bounding box center [474, 105] width 608 height 46
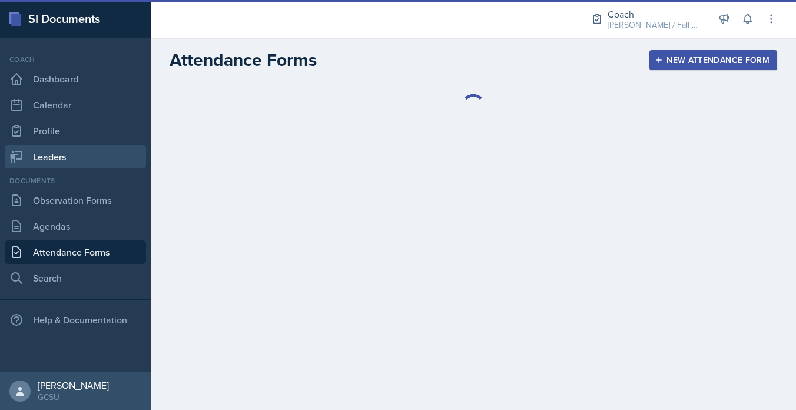
click at [56, 161] on link "Leaders" at bounding box center [75, 157] width 141 height 24
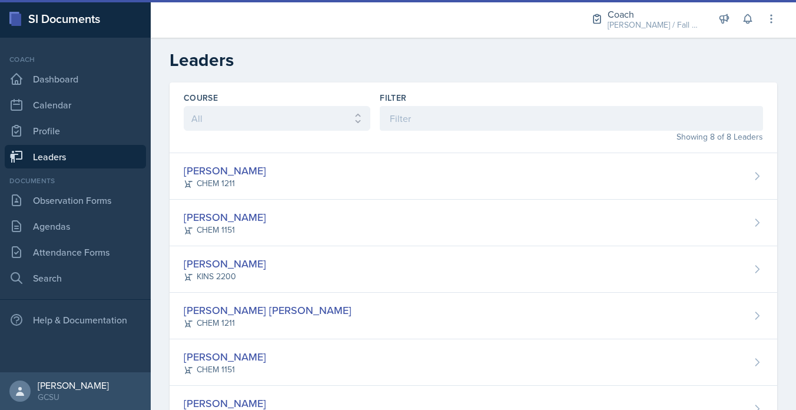
scroll to position [143, 0]
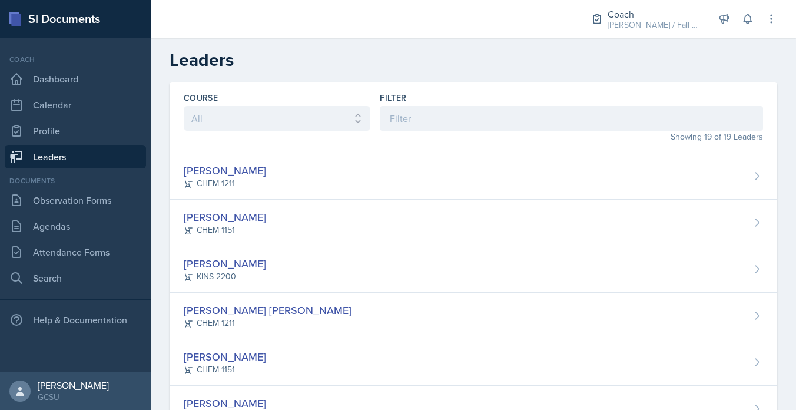
scroll to position [655, 0]
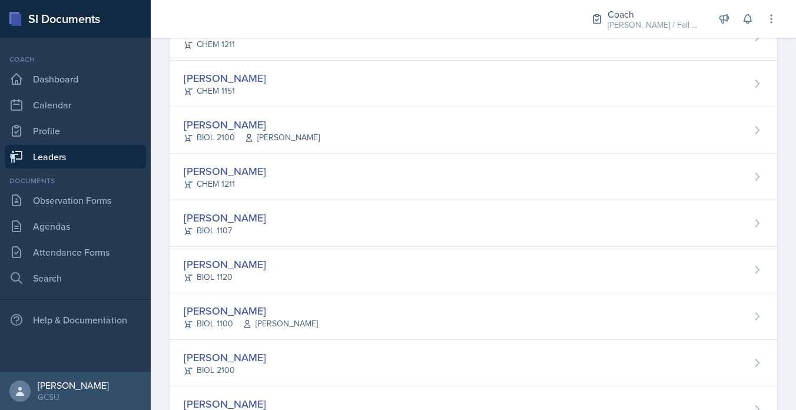
scroll to position [92, 0]
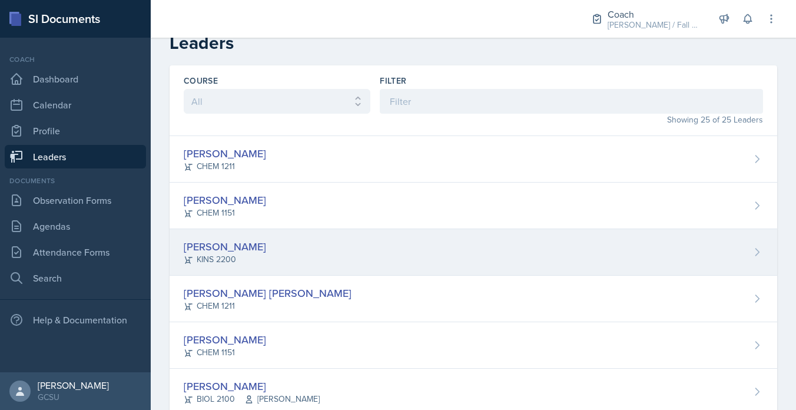
scroll to position [22, 0]
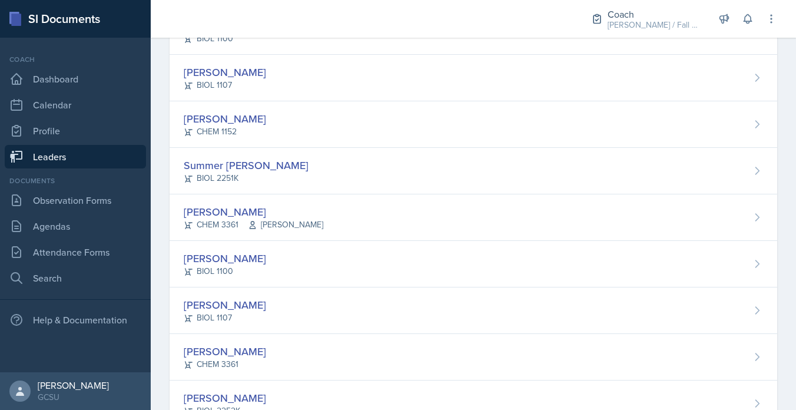
scroll to position [1027, 0]
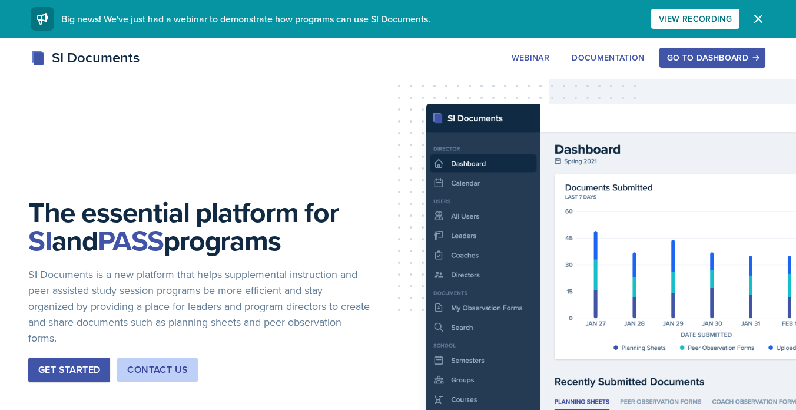
click at [740, 54] on div "Go to Dashboard" at bounding box center [712, 57] width 91 height 9
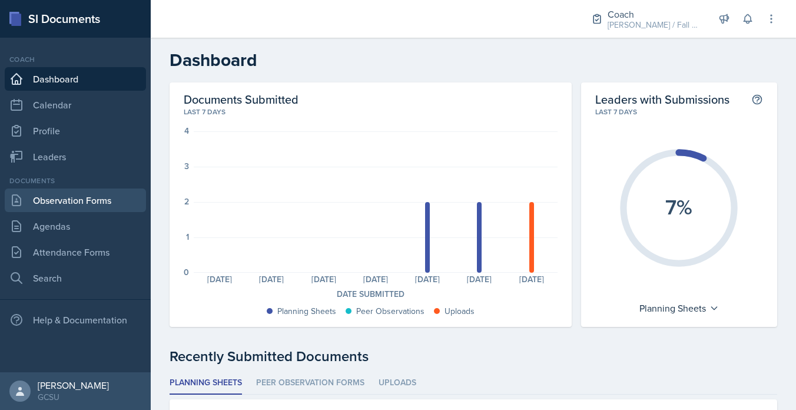
click at [96, 195] on link "Observation Forms" at bounding box center [75, 200] width 141 height 24
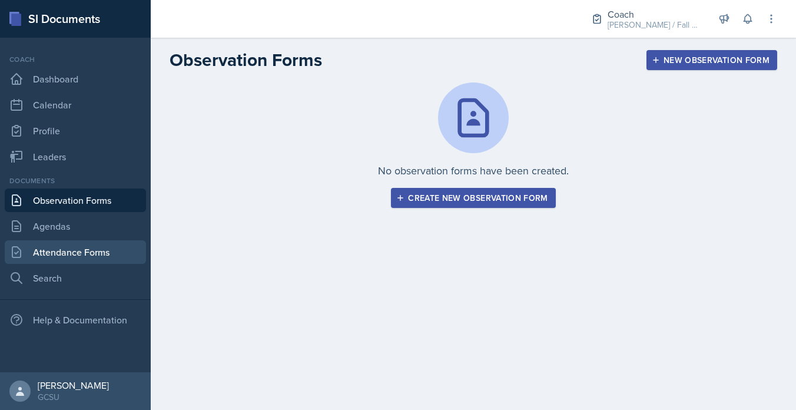
click at [68, 251] on link "Attendance Forms" at bounding box center [75, 252] width 141 height 24
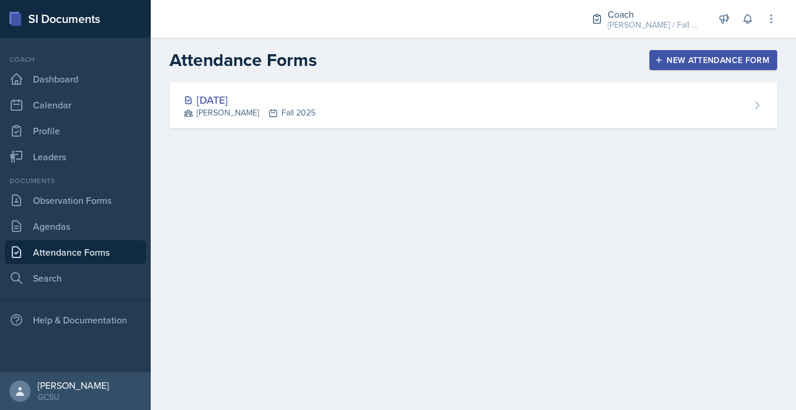
click at [215, 81] on header "Attendance Forms New Attendance Form" at bounding box center [473, 60] width 645 height 45
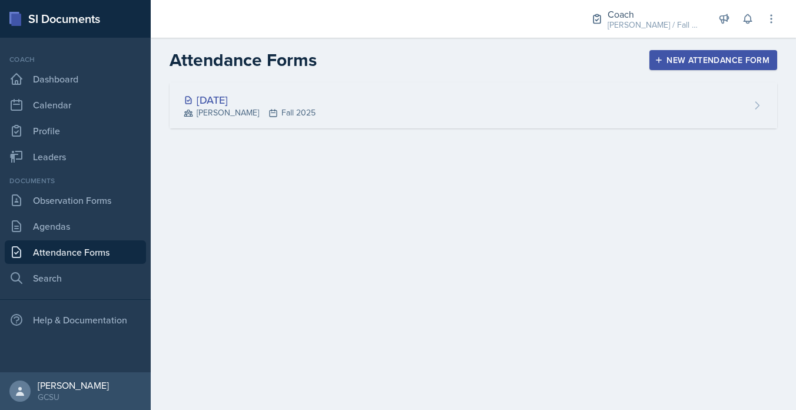
click at [217, 89] on div "[DATE] [PERSON_NAME] Fall 2025" at bounding box center [474, 105] width 608 height 46
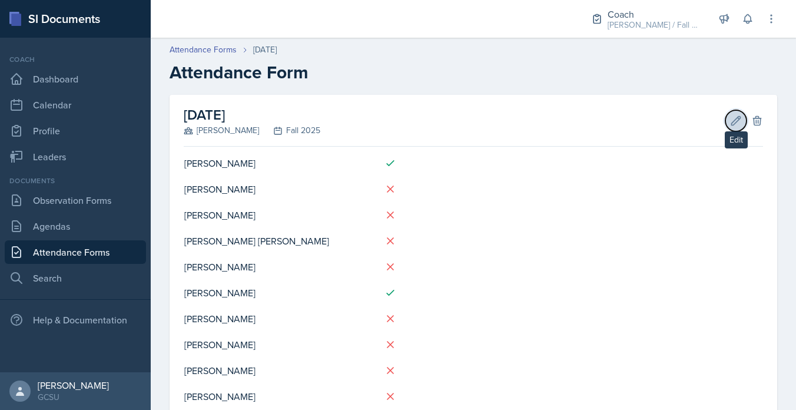
click at [730, 119] on button "Edit" at bounding box center [736, 120] width 21 height 21
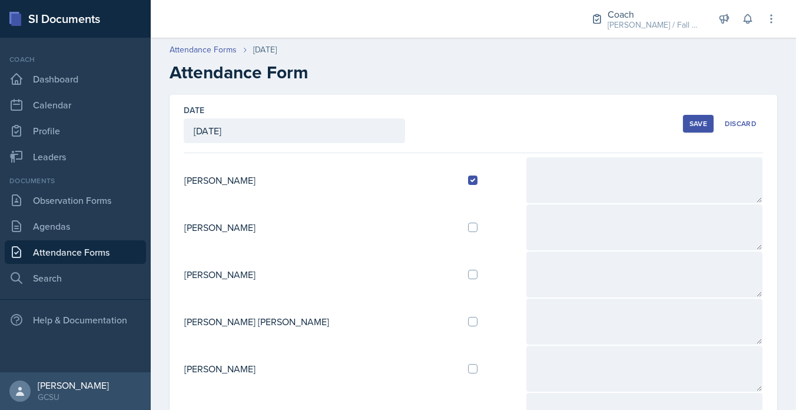
click at [249, 133] on div "[DATE]" at bounding box center [294, 130] width 221 height 25
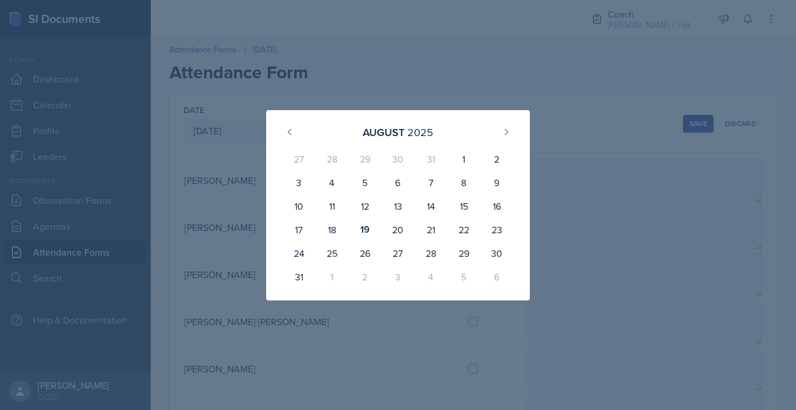
click at [531, 103] on div at bounding box center [398, 205] width 796 height 410
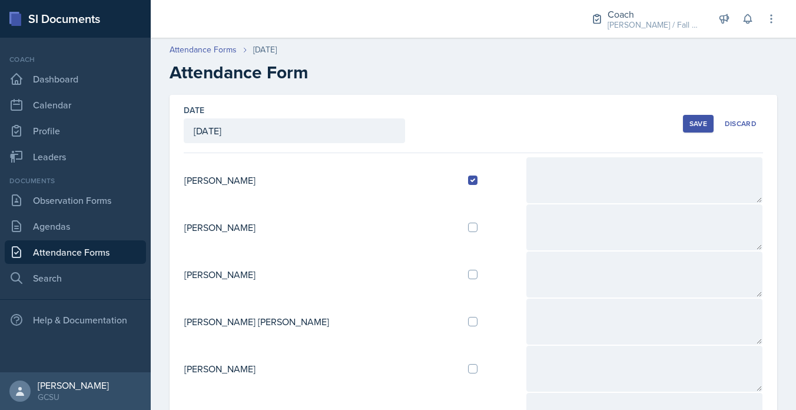
click at [699, 126] on div "Save" at bounding box center [699, 123] width 18 height 9
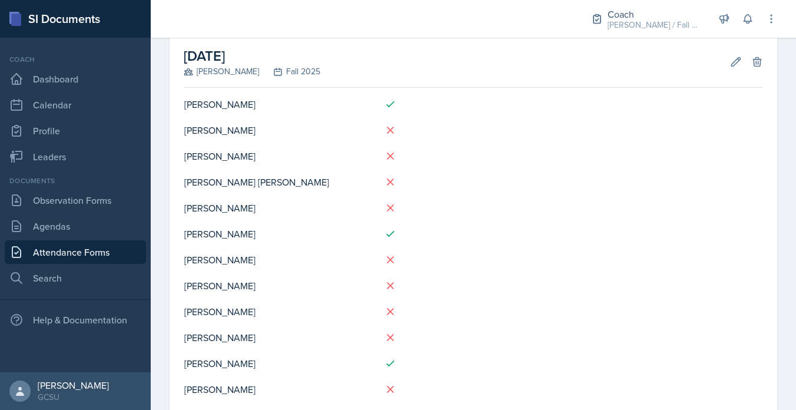
scroll to position [44, 0]
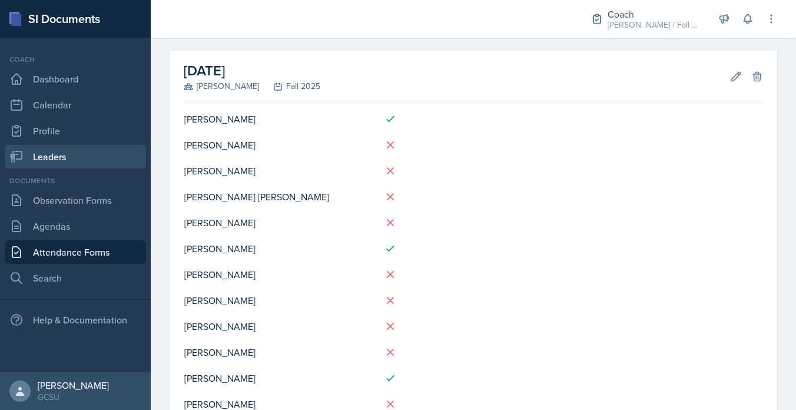
click at [72, 154] on link "Leaders" at bounding box center [75, 157] width 141 height 24
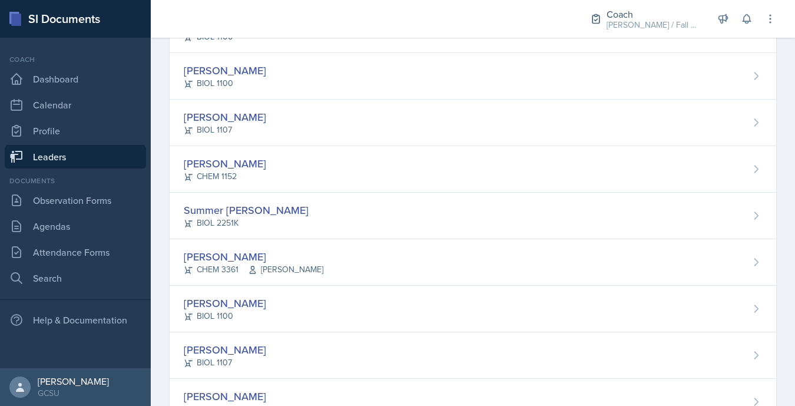
scroll to position [936, 0]
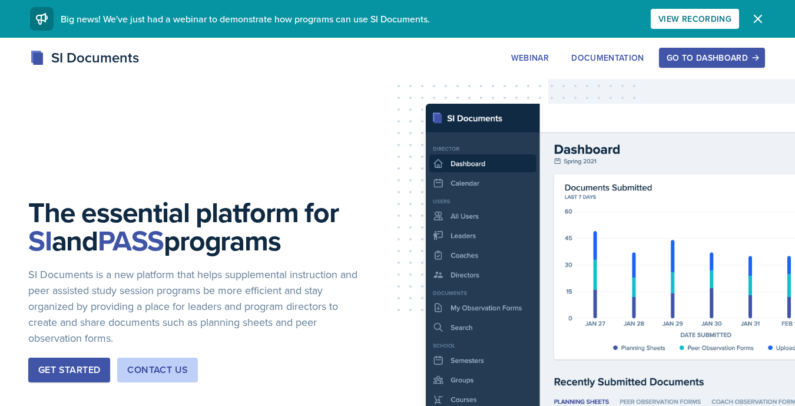
click at [714, 55] on div "Go to Dashboard" at bounding box center [712, 57] width 91 height 9
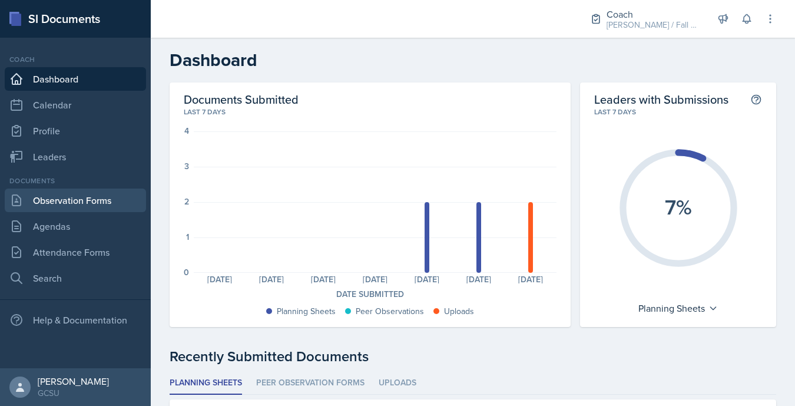
click at [62, 194] on link "Observation Forms" at bounding box center [75, 200] width 141 height 24
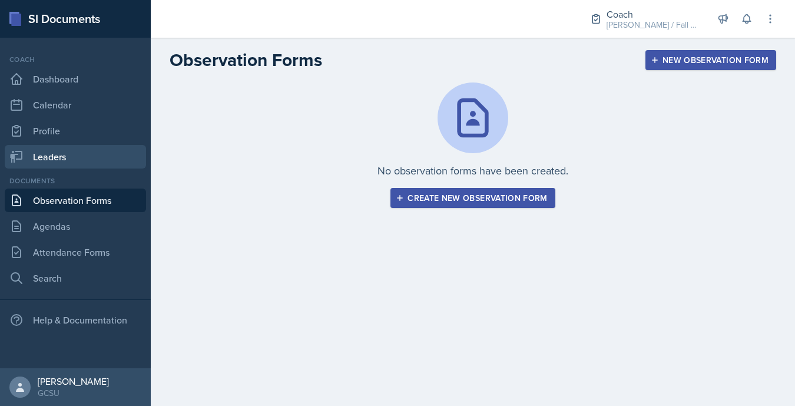
click at [66, 151] on link "Leaders" at bounding box center [75, 157] width 141 height 24
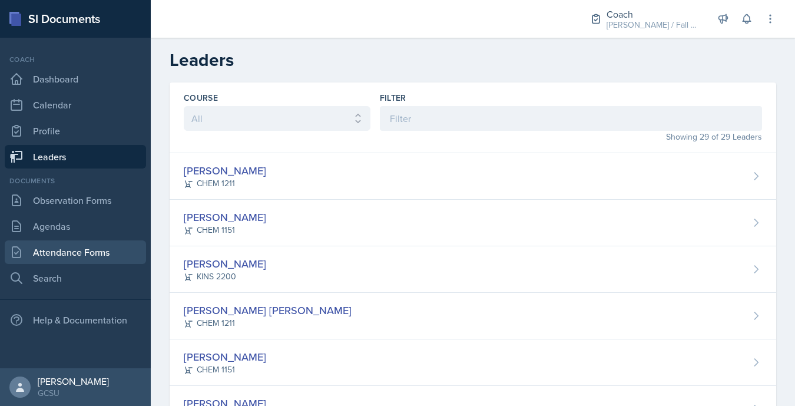
click at [91, 246] on link "Attendance Forms" at bounding box center [75, 252] width 141 height 24
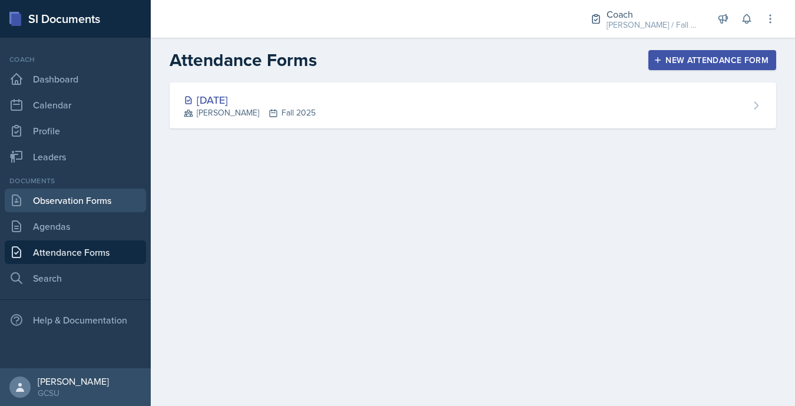
click at [85, 203] on link "Observation Forms" at bounding box center [75, 200] width 141 height 24
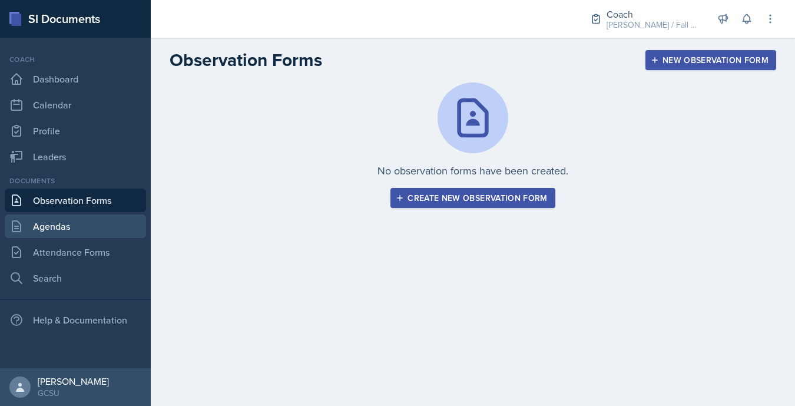
click at [85, 224] on link "Agendas" at bounding box center [75, 226] width 141 height 24
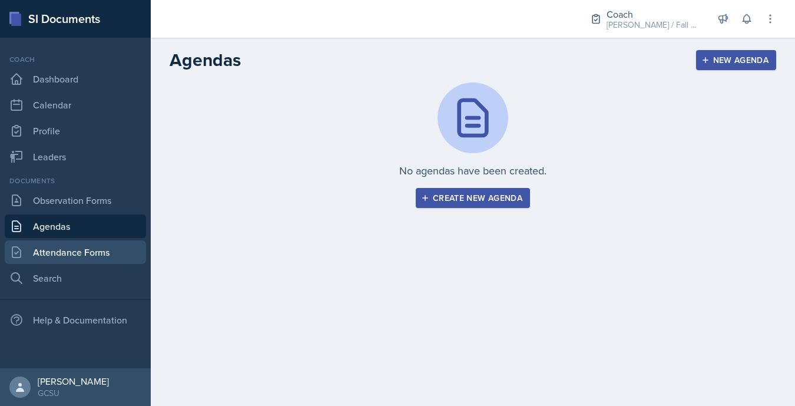
click at [87, 245] on link "Attendance Forms" at bounding box center [75, 252] width 141 height 24
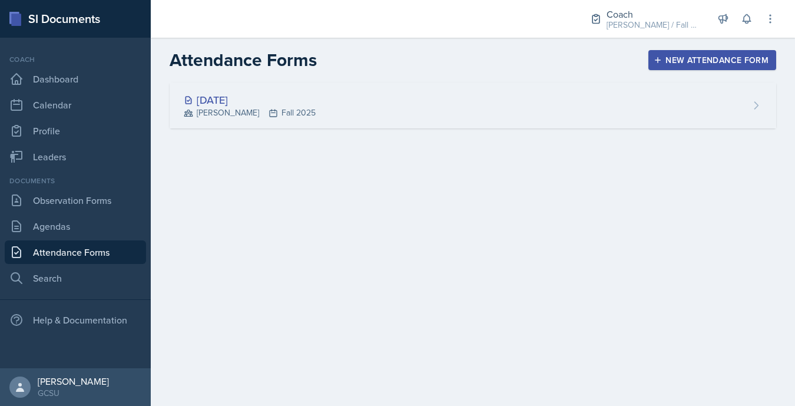
click at [251, 121] on div "[DATE] [PERSON_NAME] Fall 2025" at bounding box center [473, 105] width 607 height 46
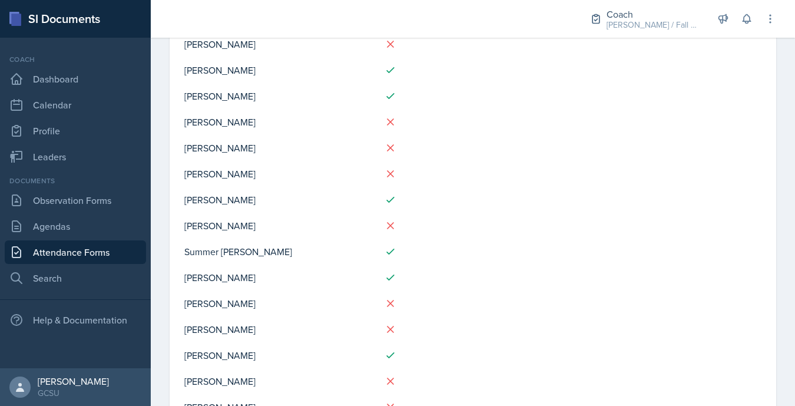
scroll to position [554, 0]
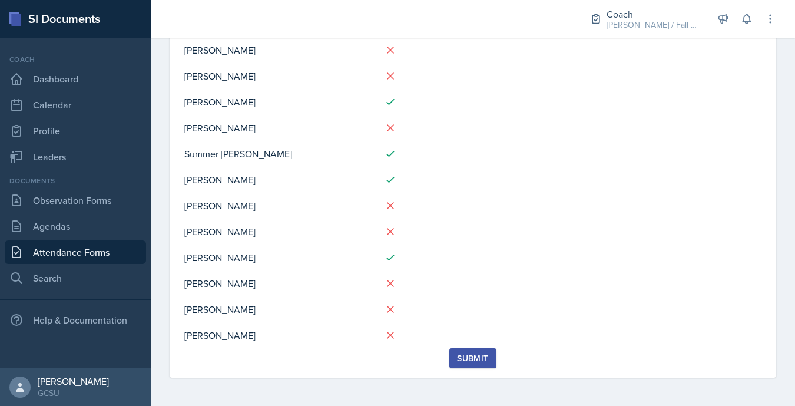
click at [62, 240] on link "Attendance Forms" at bounding box center [75, 252] width 141 height 24
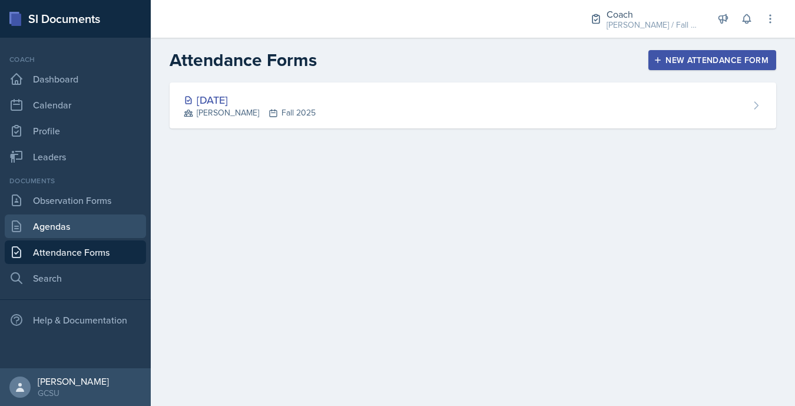
click at [64, 232] on link "Agendas" at bounding box center [75, 226] width 141 height 24
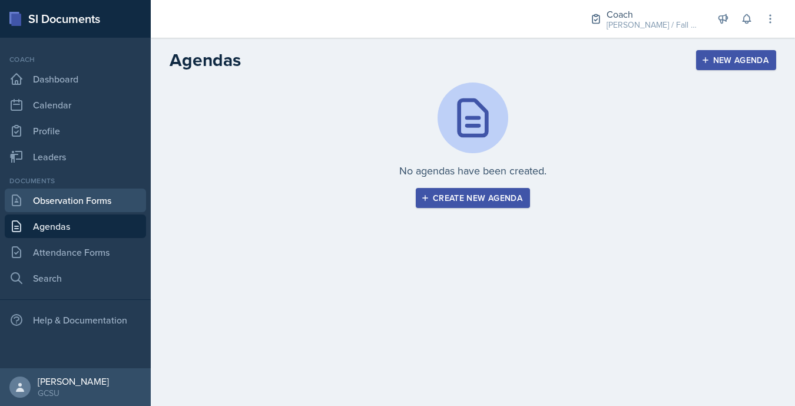
click at [78, 196] on link "Observation Forms" at bounding box center [75, 200] width 141 height 24
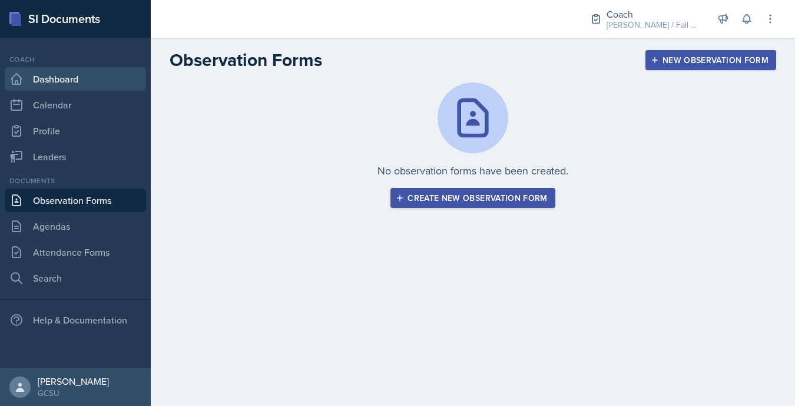
click at [93, 78] on link "Dashboard" at bounding box center [75, 79] width 141 height 24
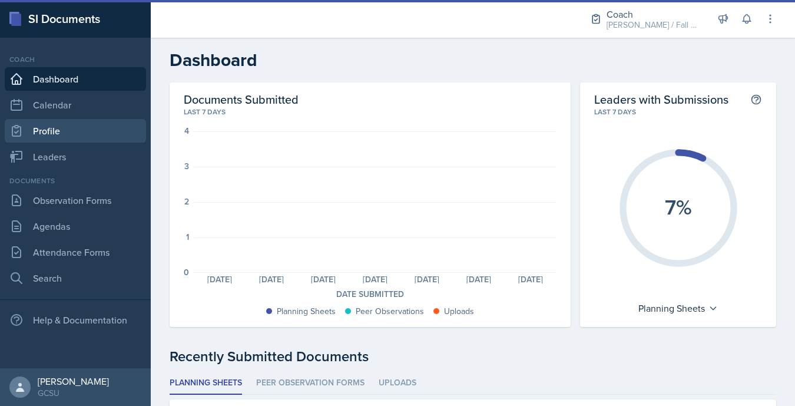
click at [82, 137] on link "Profile" at bounding box center [75, 131] width 141 height 24
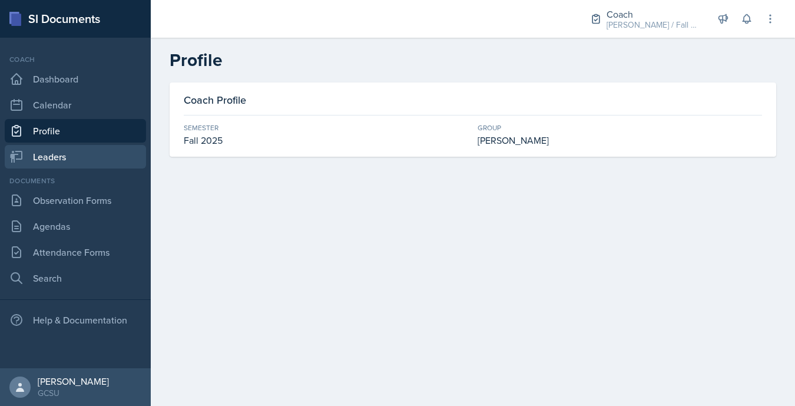
click at [82, 160] on link "Leaders" at bounding box center [75, 157] width 141 height 24
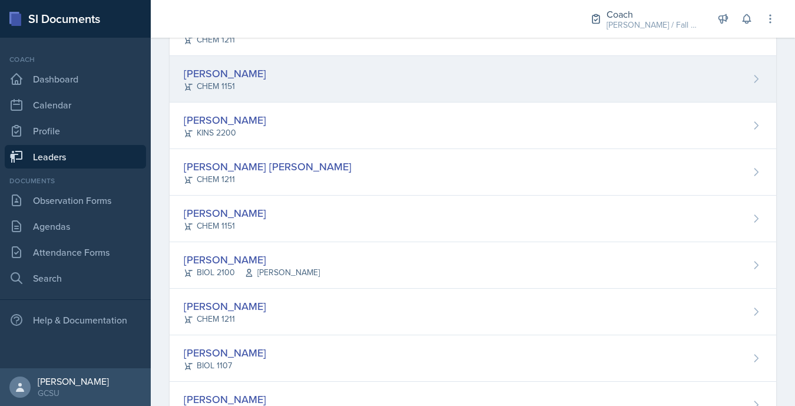
scroll to position [138, 0]
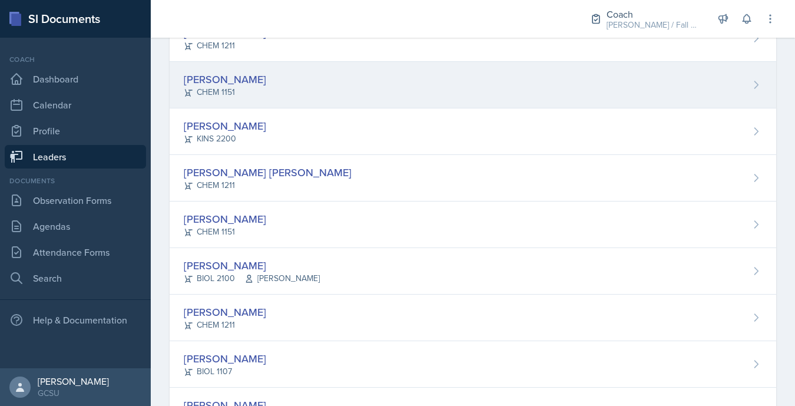
click at [265, 240] on div "[PERSON_NAME] CHEM 1151" at bounding box center [473, 224] width 607 height 47
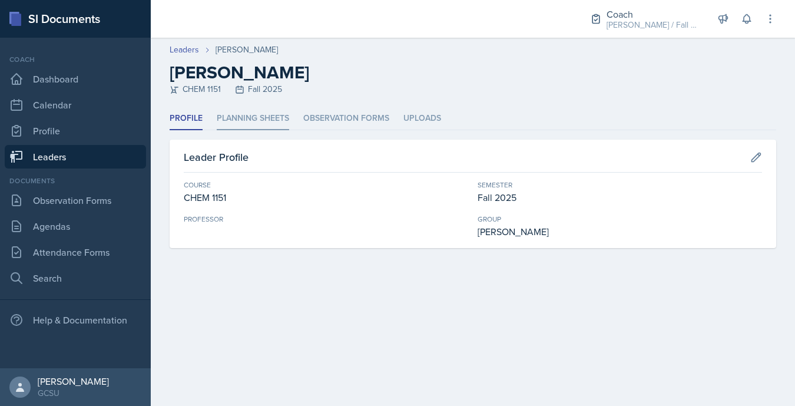
click at [256, 119] on li "Planning Sheets" at bounding box center [253, 118] width 72 height 23
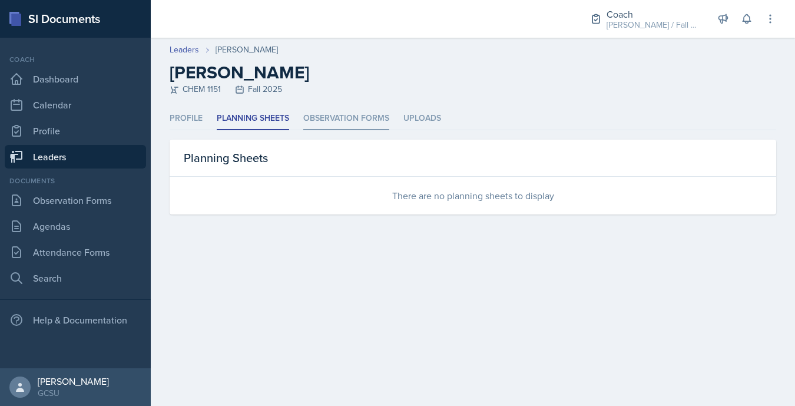
click at [352, 120] on li "Observation Forms" at bounding box center [346, 118] width 86 height 23
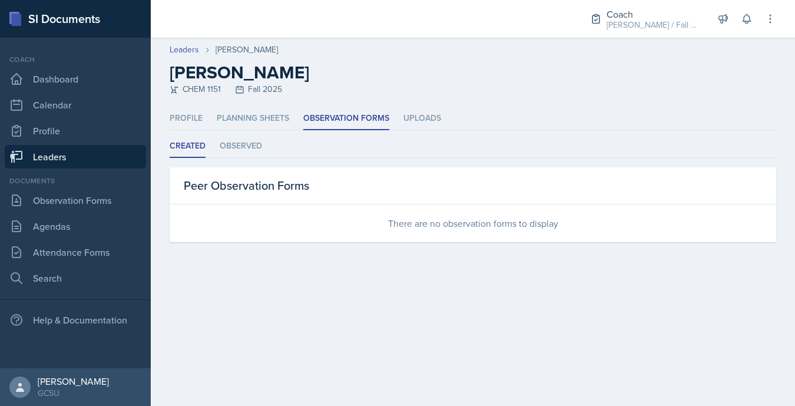
click at [16, 163] on icon at bounding box center [16, 157] width 14 height 14
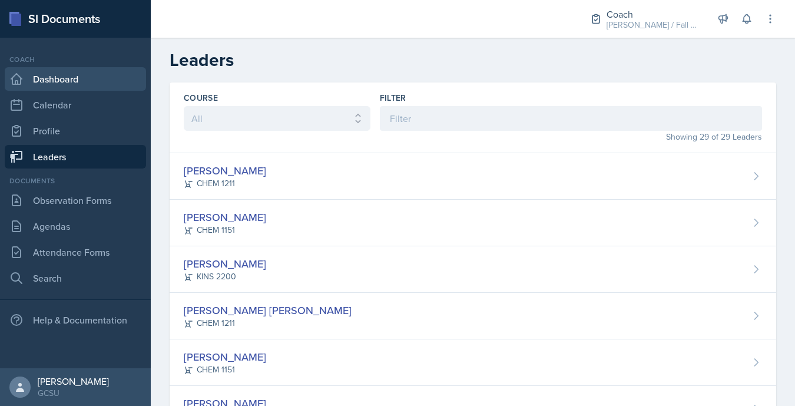
click at [72, 77] on link "Dashboard" at bounding box center [75, 79] width 141 height 24
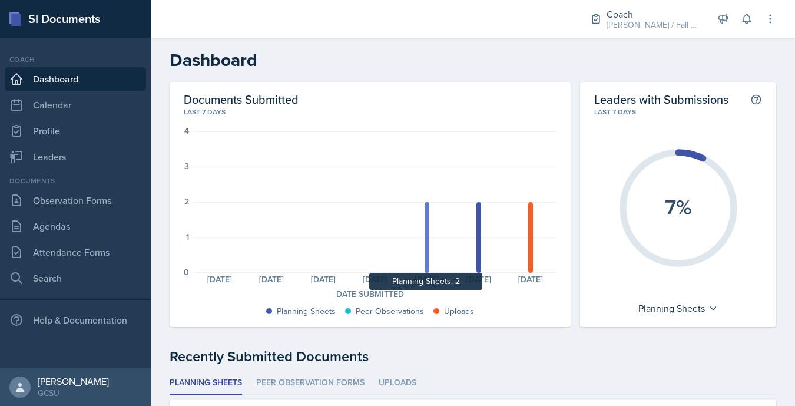
click at [428, 247] on div at bounding box center [427, 237] width 5 height 71
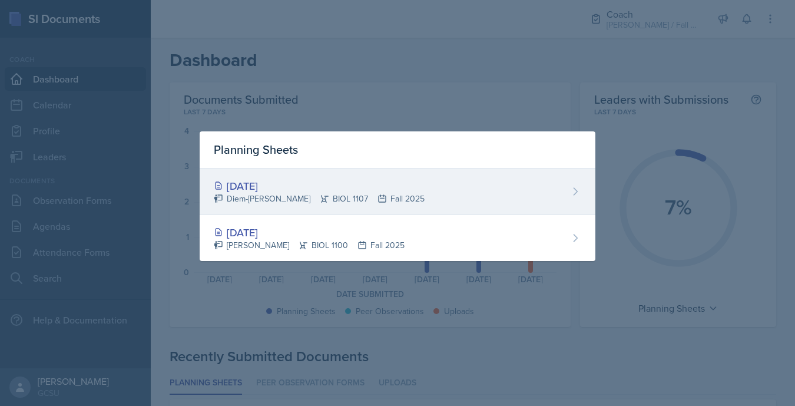
click at [359, 210] on div "[DATE] Diem-[PERSON_NAME] BIOL 1107 Fall 2025" at bounding box center [398, 191] width 396 height 47
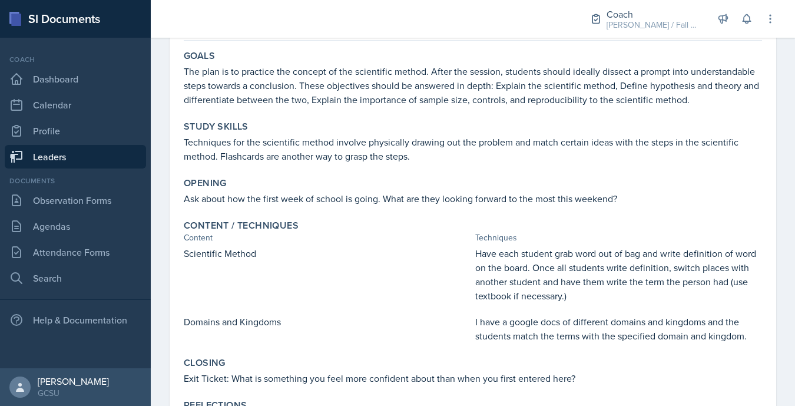
scroll to position [171, 0]
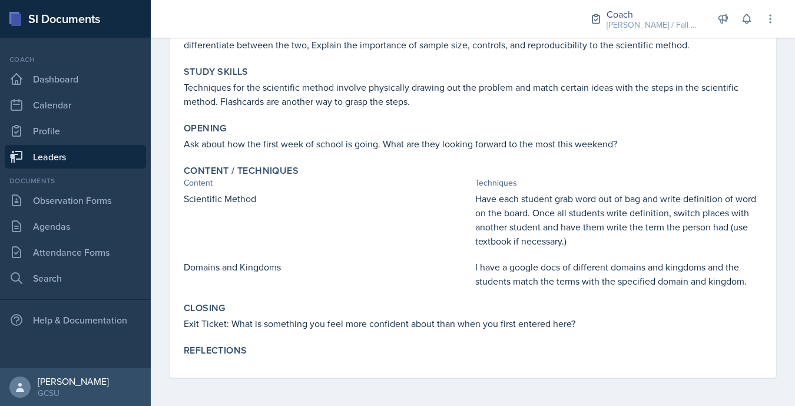
click at [60, 153] on link "Leaders" at bounding box center [75, 157] width 141 height 24
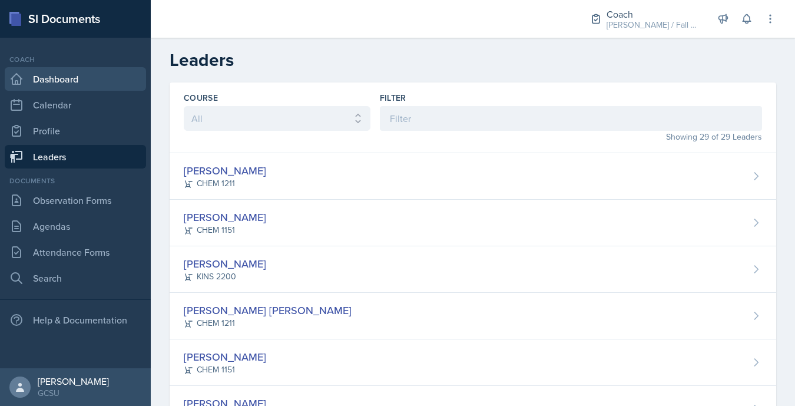
click at [52, 68] on link "Dashboard" at bounding box center [75, 79] width 141 height 24
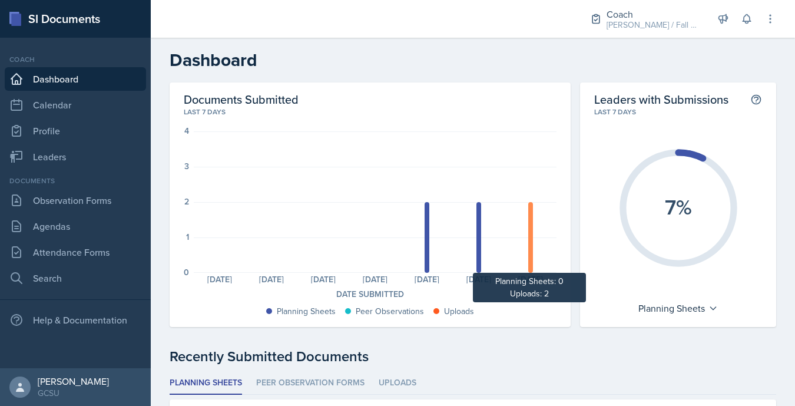
click at [530, 251] on div at bounding box center [530, 237] width 5 height 71
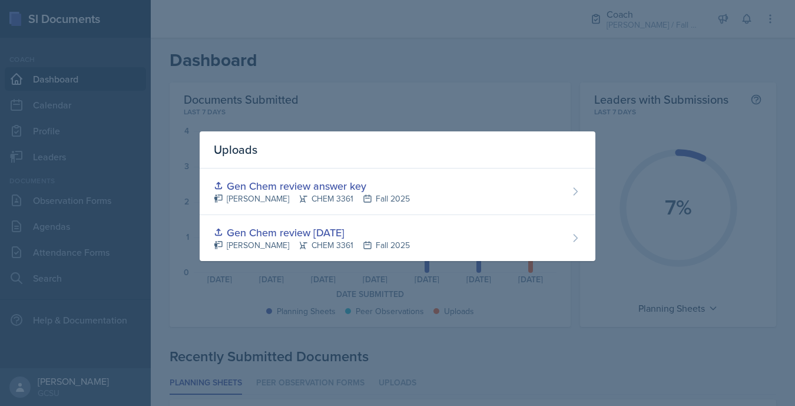
click at [563, 98] on div at bounding box center [397, 203] width 795 height 406
